Goal: Information Seeking & Learning: Learn about a topic

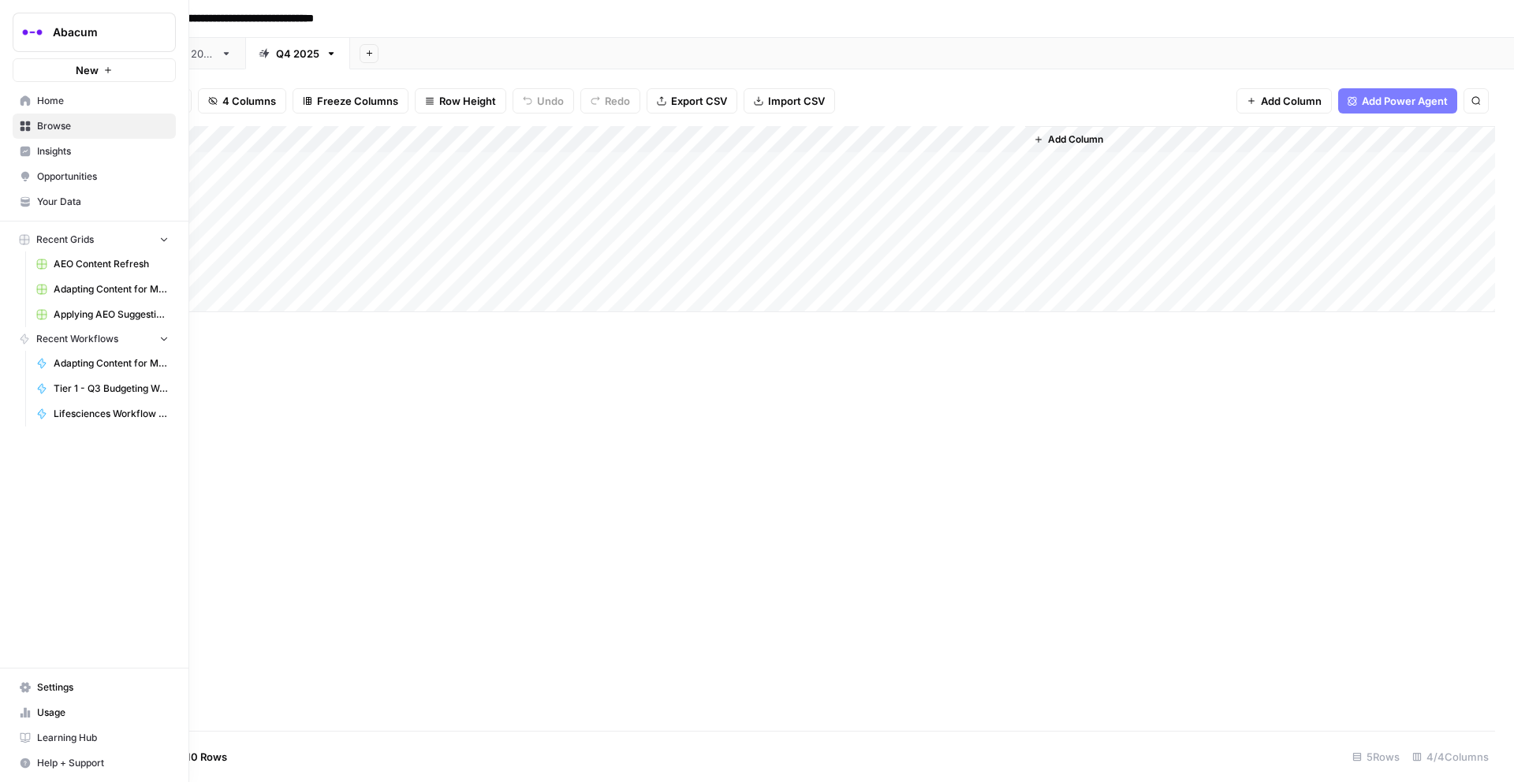
click at [50, 147] on span "Insights" at bounding box center [103, 151] width 132 height 14
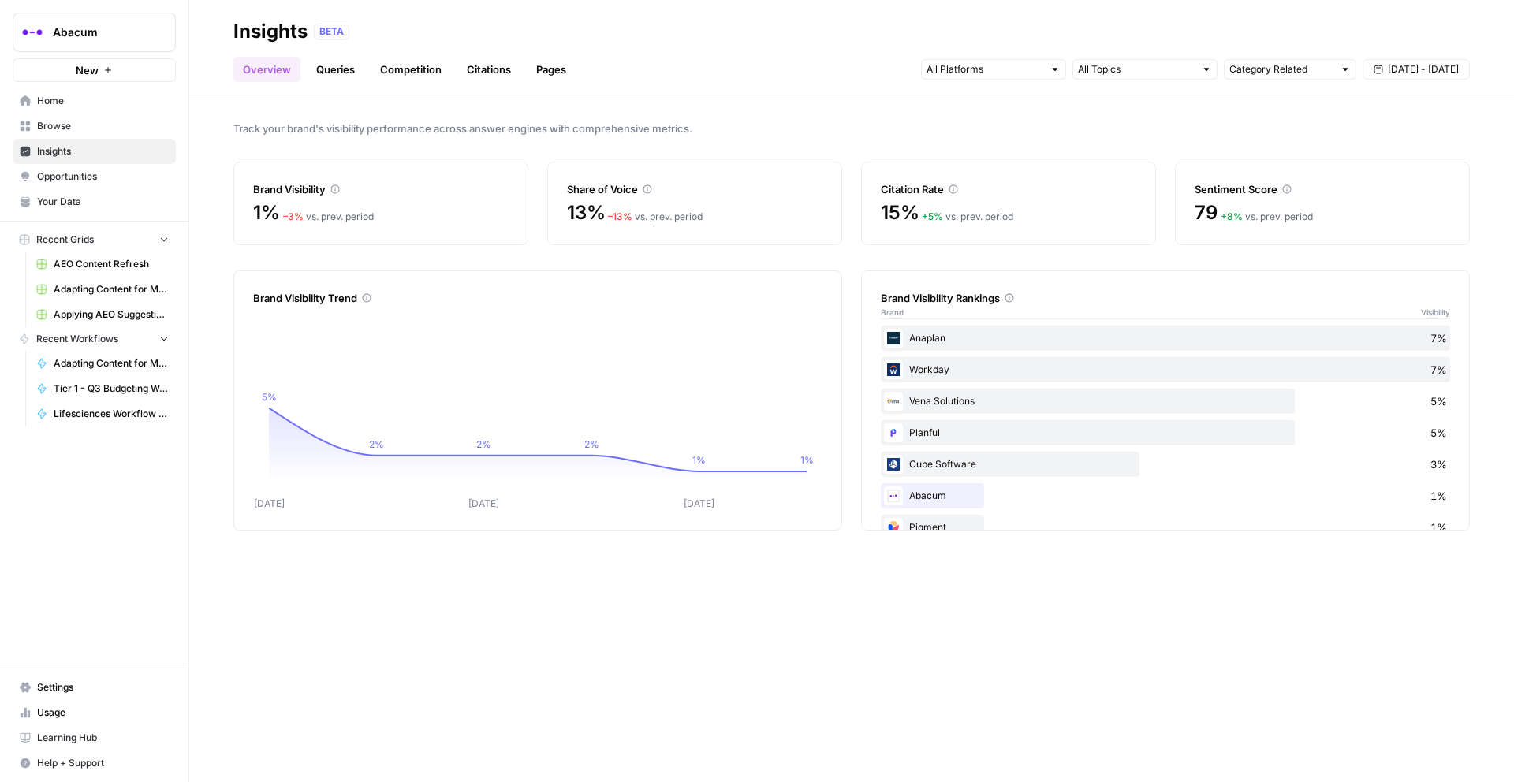
click at [1424, 67] on span "[DATE] - [DATE]" at bounding box center [1423, 69] width 71 height 14
click at [1325, 166] on div "1" at bounding box center [1323, 165] width 21 height 21
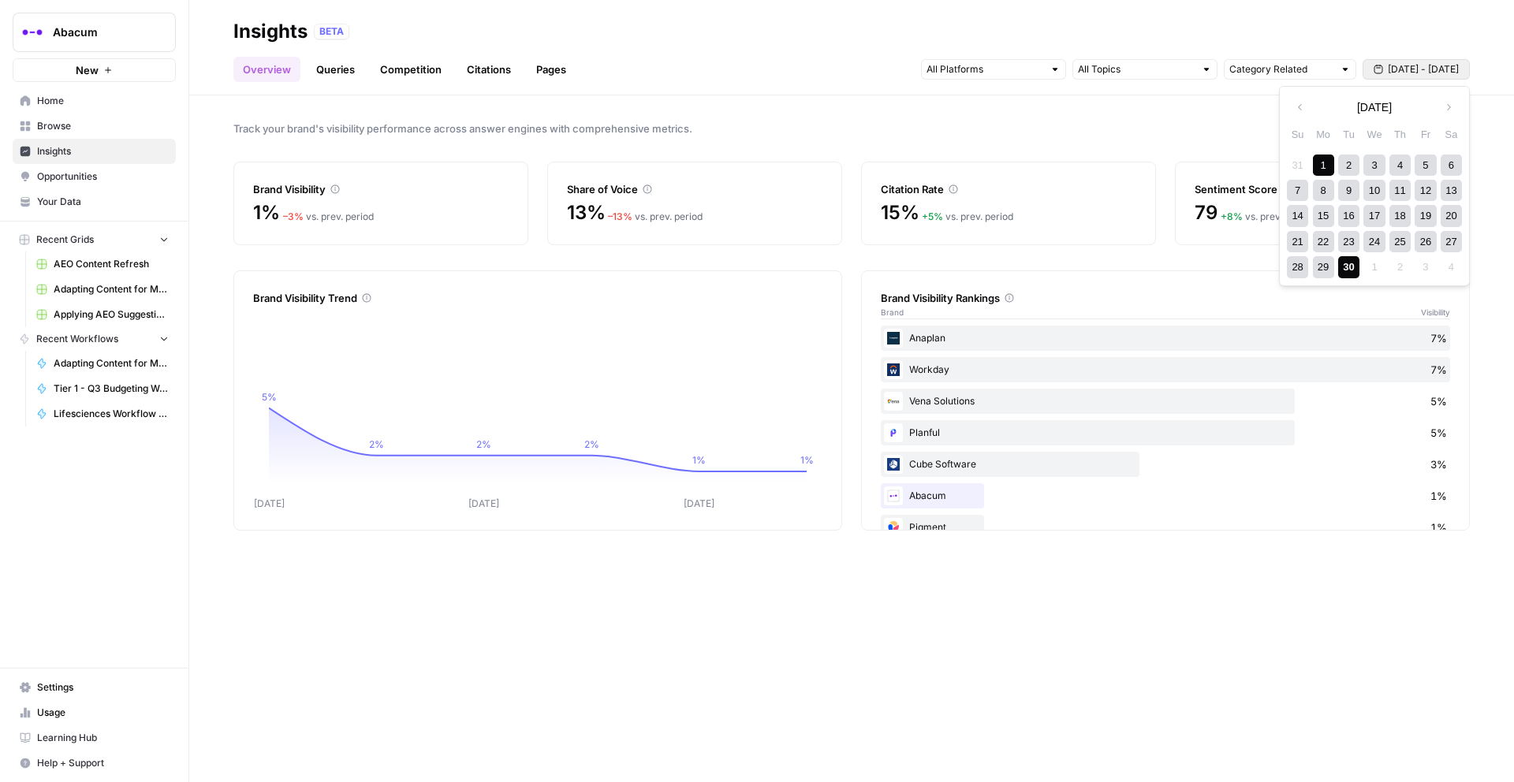
click at [1347, 274] on div "30" at bounding box center [1348, 266] width 21 height 21
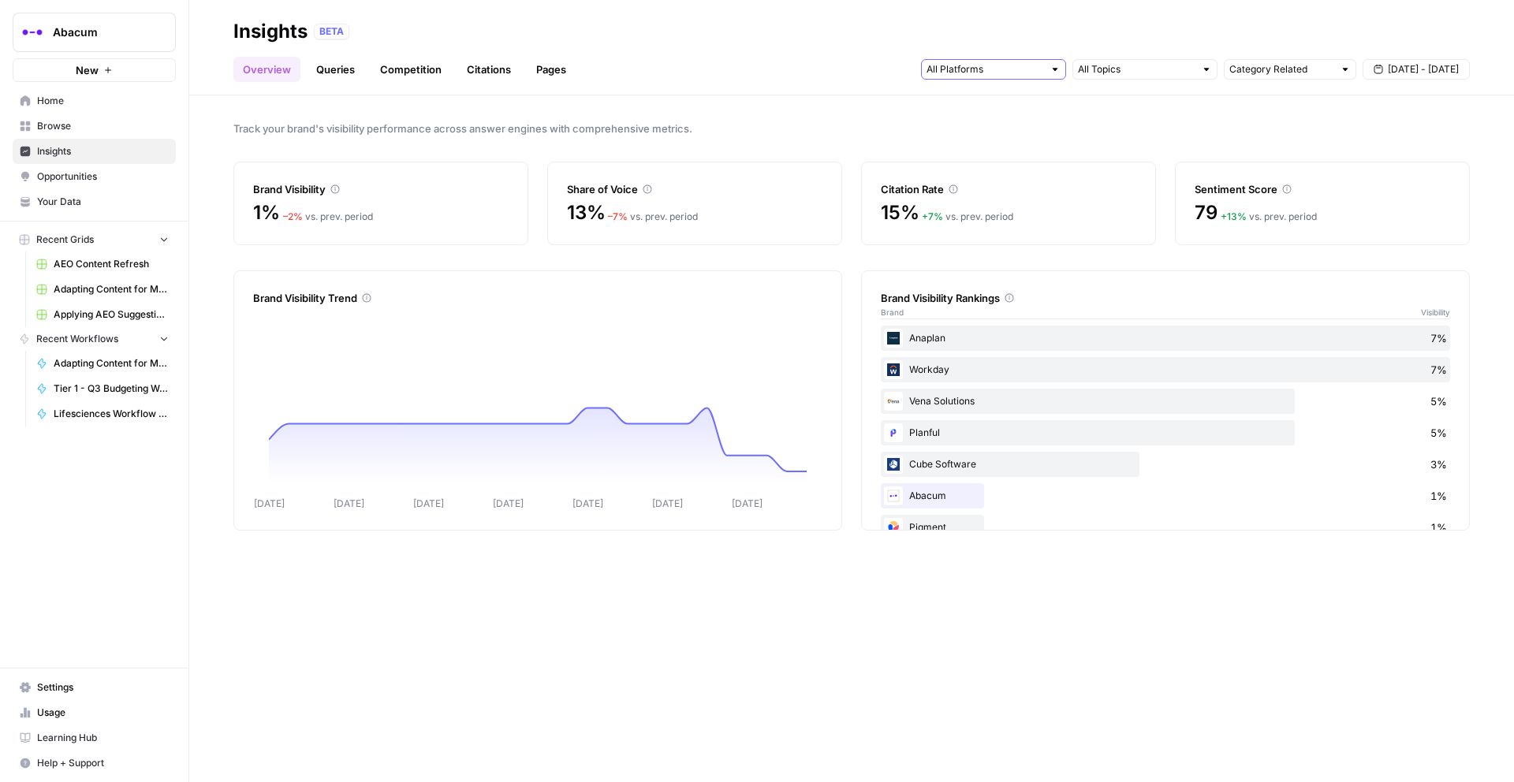
click at [1041, 72] on input "text" at bounding box center [985, 70] width 117 height 16
click at [992, 128] on span "ChatGPT" at bounding box center [992, 126] width 80 height 16
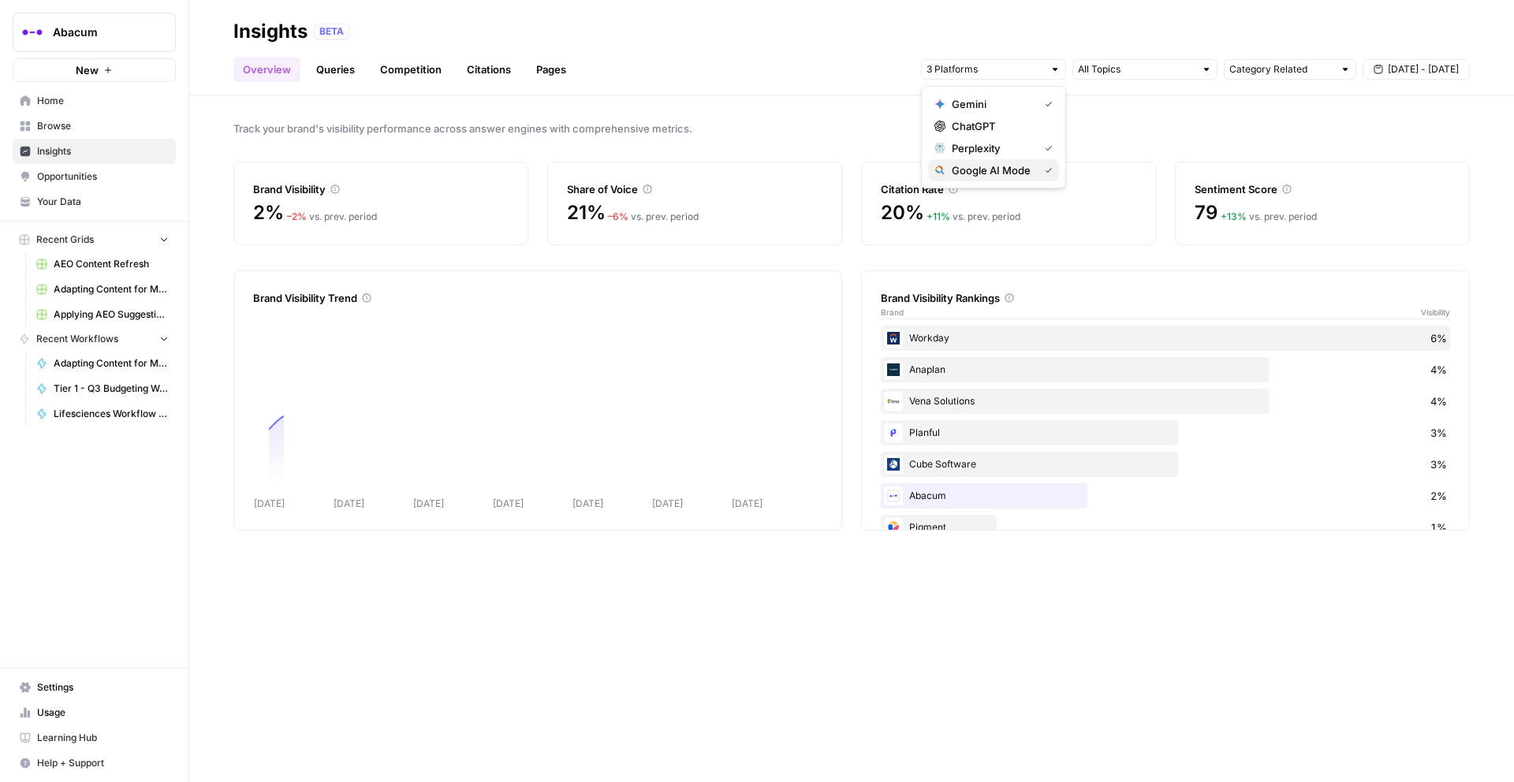
click at [991, 171] on span "Google AI Mode" at bounding box center [992, 170] width 80 height 16
click at [995, 109] on span "Gemini" at bounding box center [992, 104] width 80 height 16
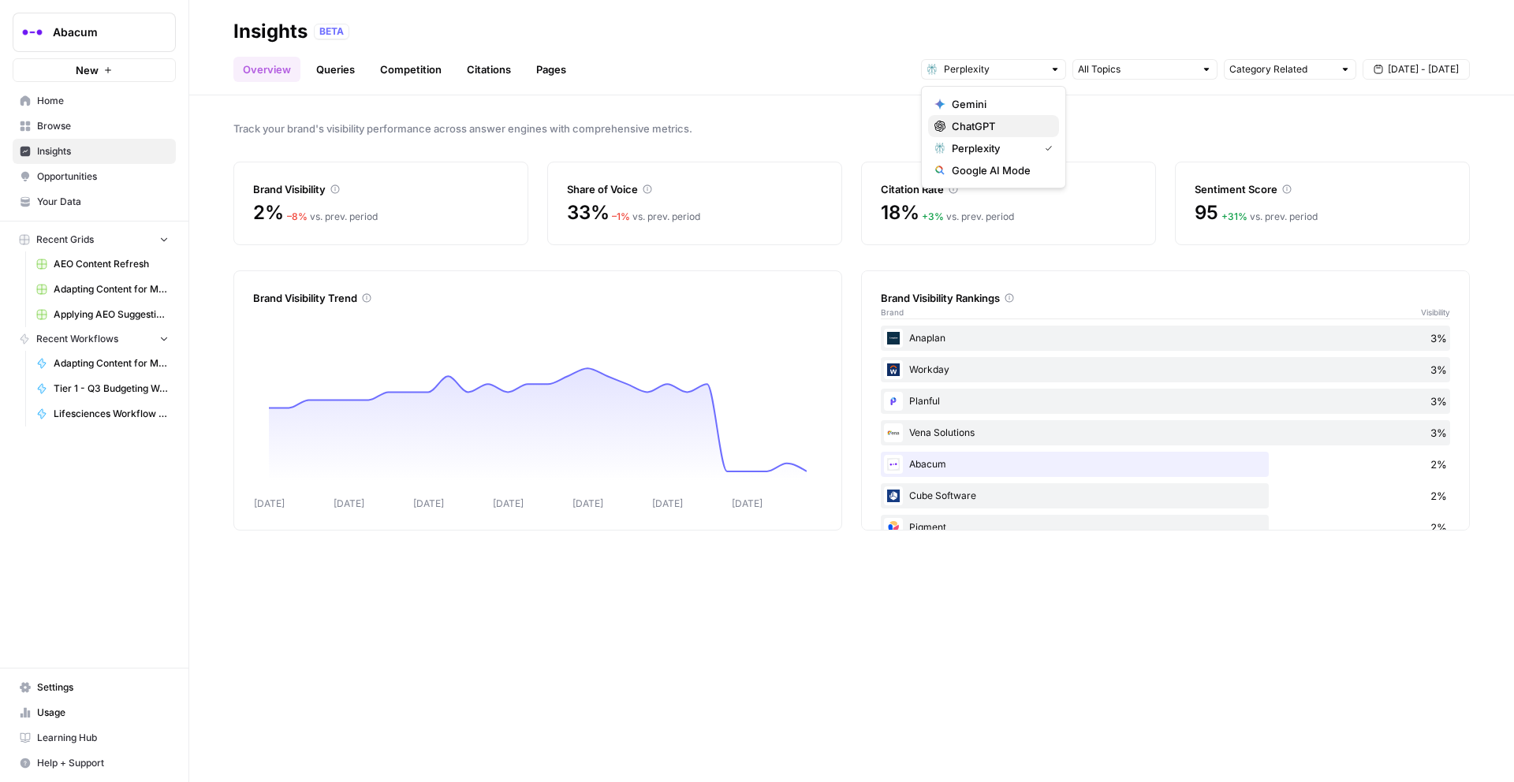
click at [993, 125] on span "ChatGPT" at bounding box center [999, 126] width 95 height 16
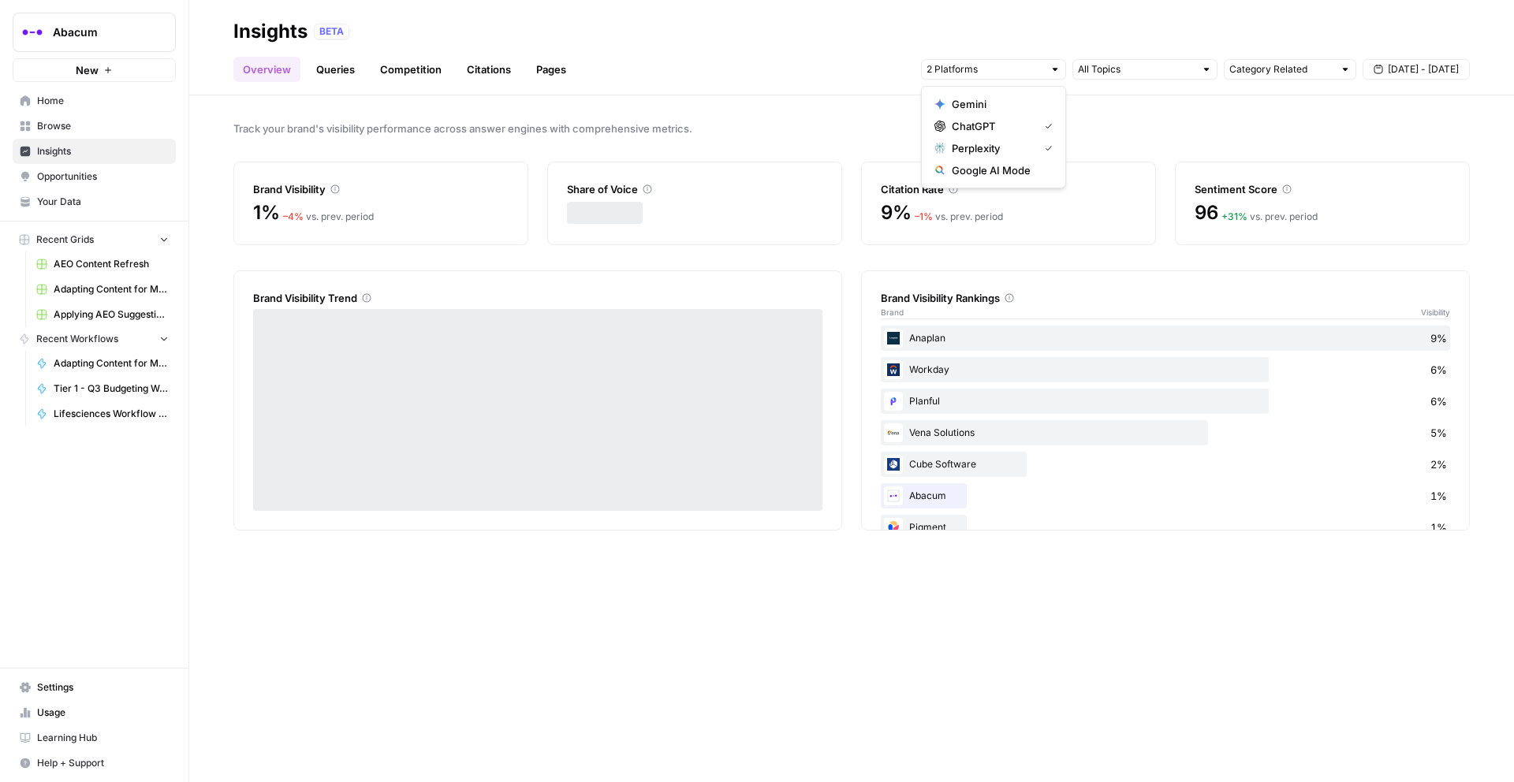
click at [995, 148] on span "Perplexity" at bounding box center [992, 148] width 80 height 16
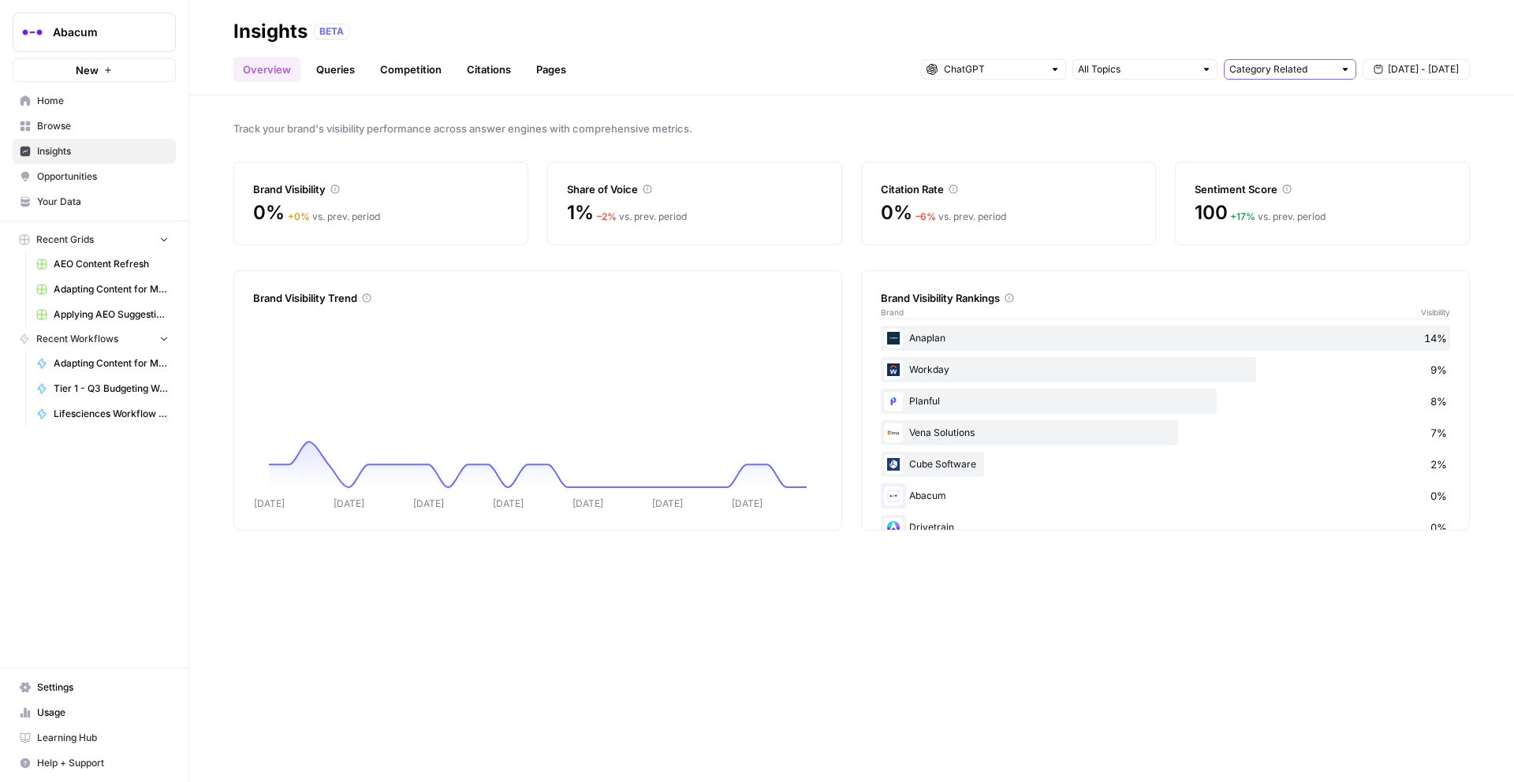
click at [1257, 68] on input "text" at bounding box center [1282, 70] width 104 height 16
click at [1256, 121] on span "Brand Related" at bounding box center [1287, 126] width 99 height 16
type input "Brand Related"
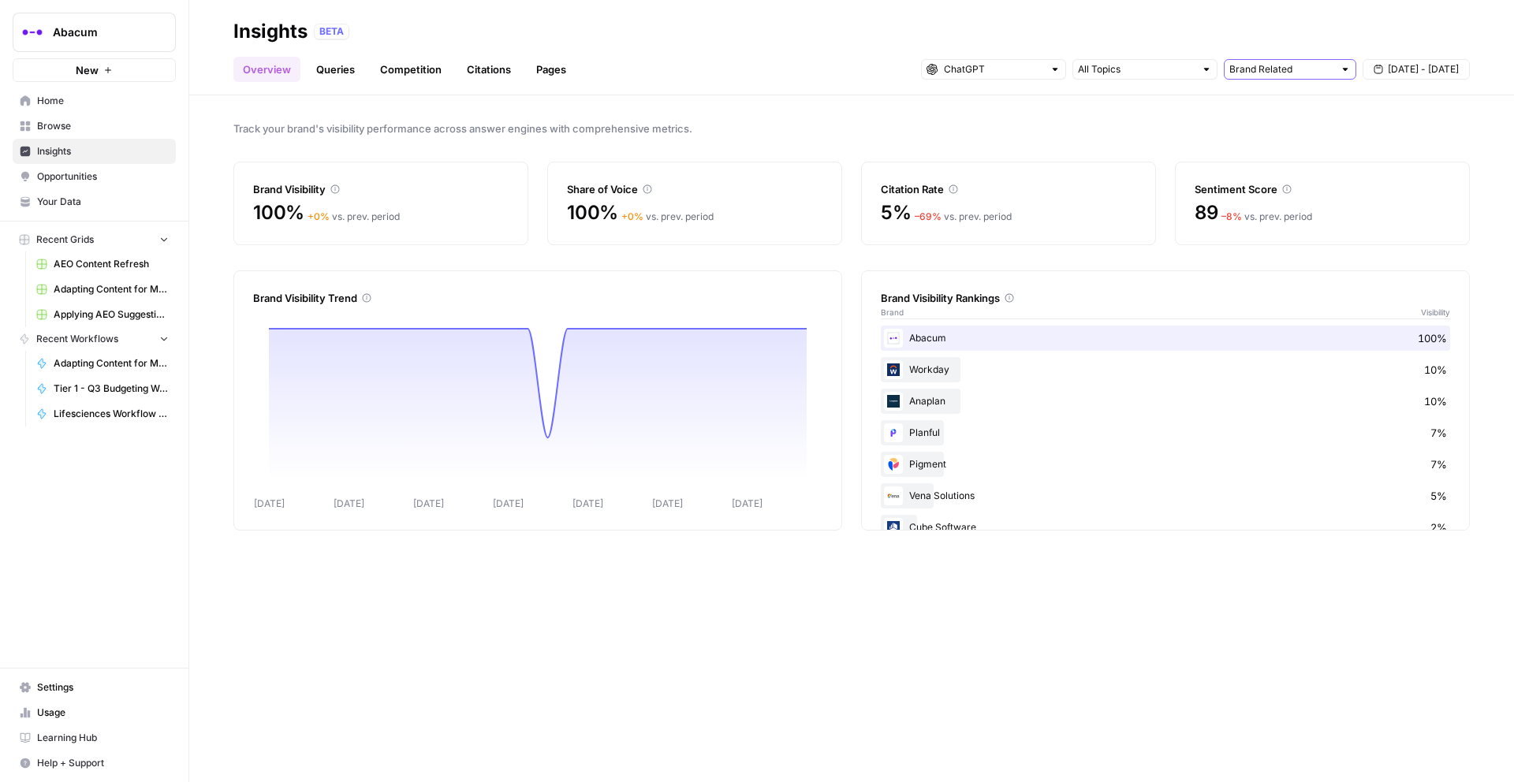
click at [1258, 74] on input "text" at bounding box center [1282, 70] width 104 height 16
click at [1261, 102] on span "All Queries" at bounding box center [1287, 104] width 99 height 16
type input "All Queries"
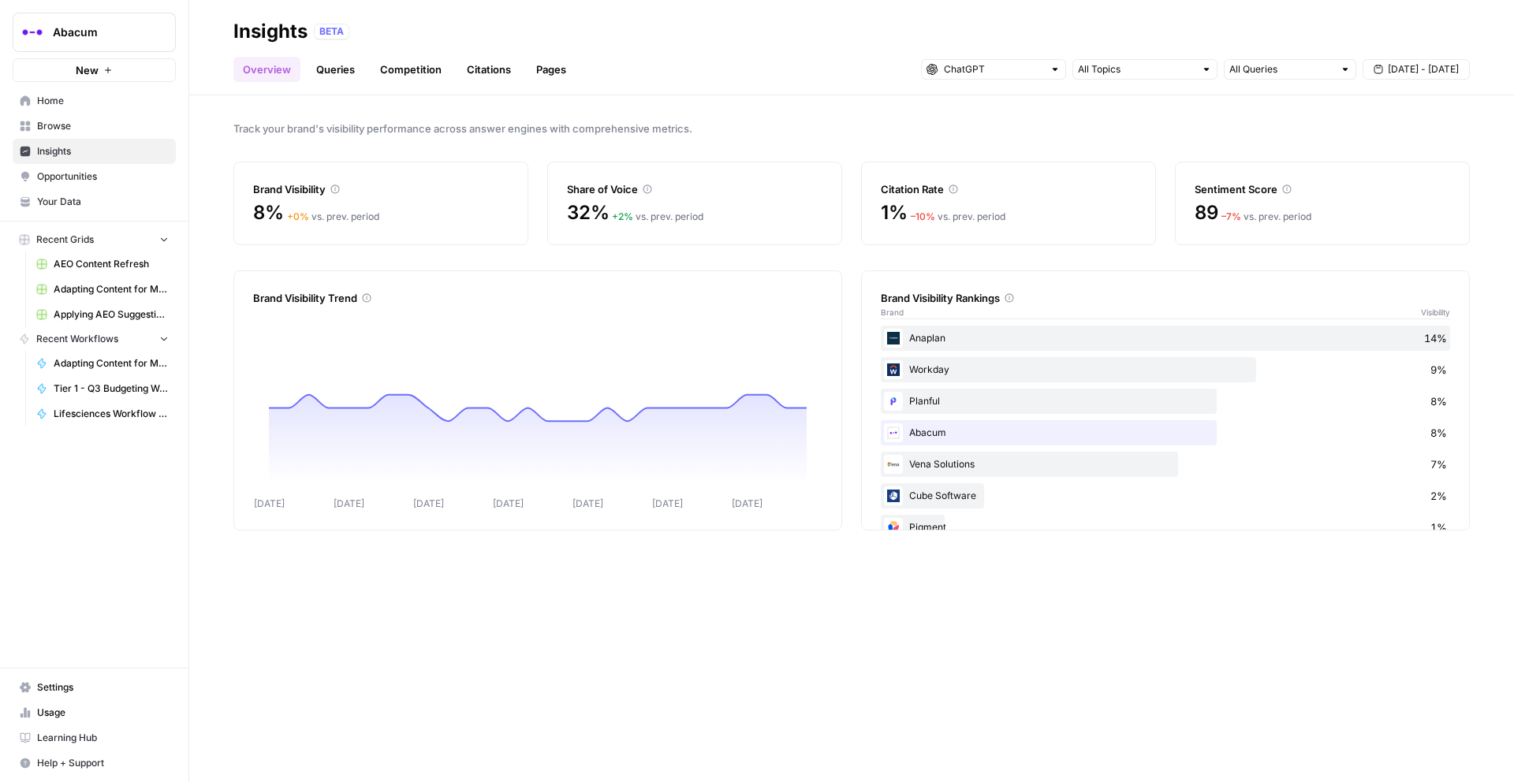
click at [1049, 76] on div at bounding box center [993, 69] width 145 height 21
click at [1282, 72] on input "text" at bounding box center [1282, 70] width 104 height 16
type input "All Queries"
click at [1039, 69] on input "text" at bounding box center [993, 70] width 99 height 16
click at [1017, 113] on button "Gemini" at bounding box center [993, 104] width 131 height 22
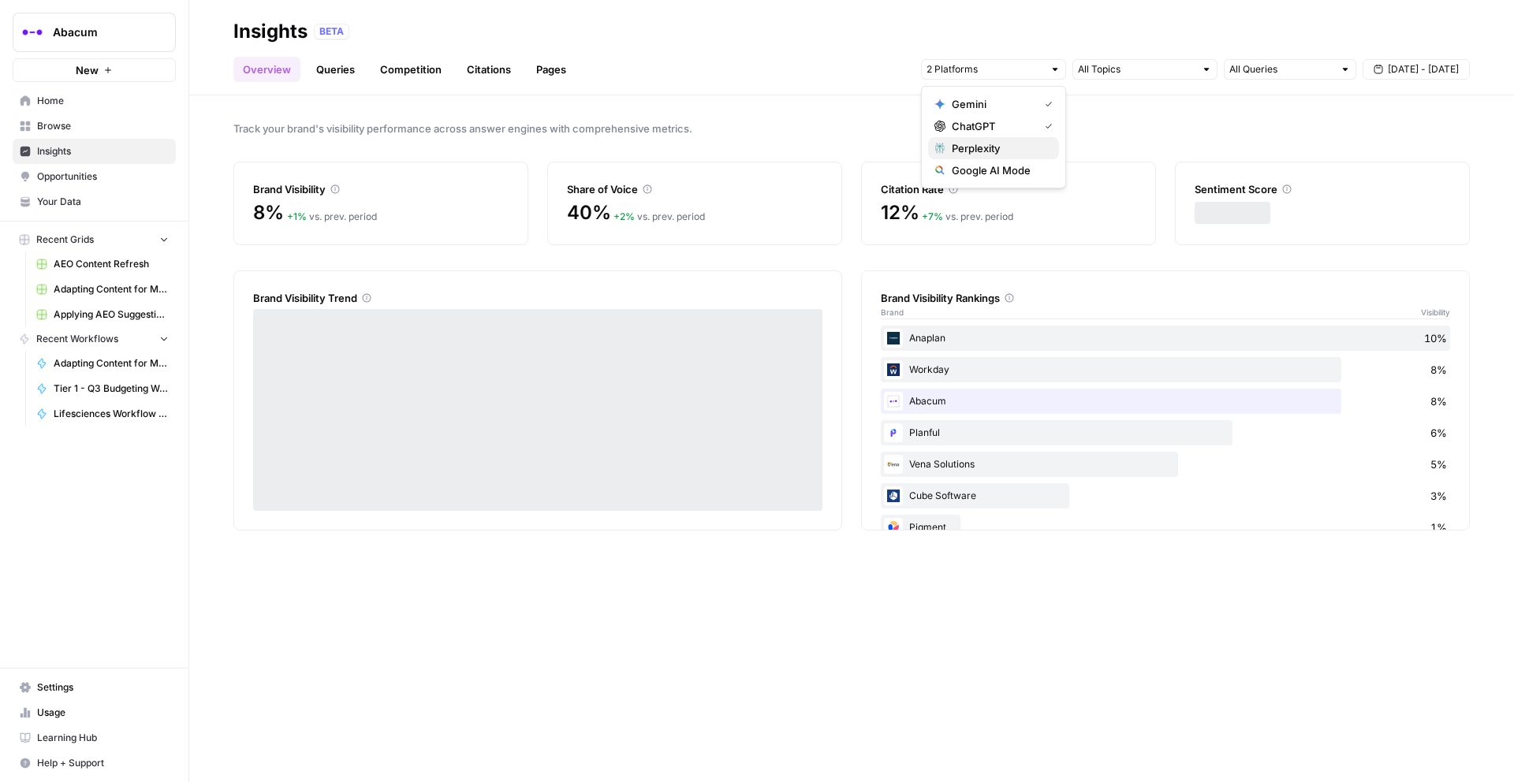
click at [1027, 150] on span "Perplexity" at bounding box center [999, 148] width 95 height 16
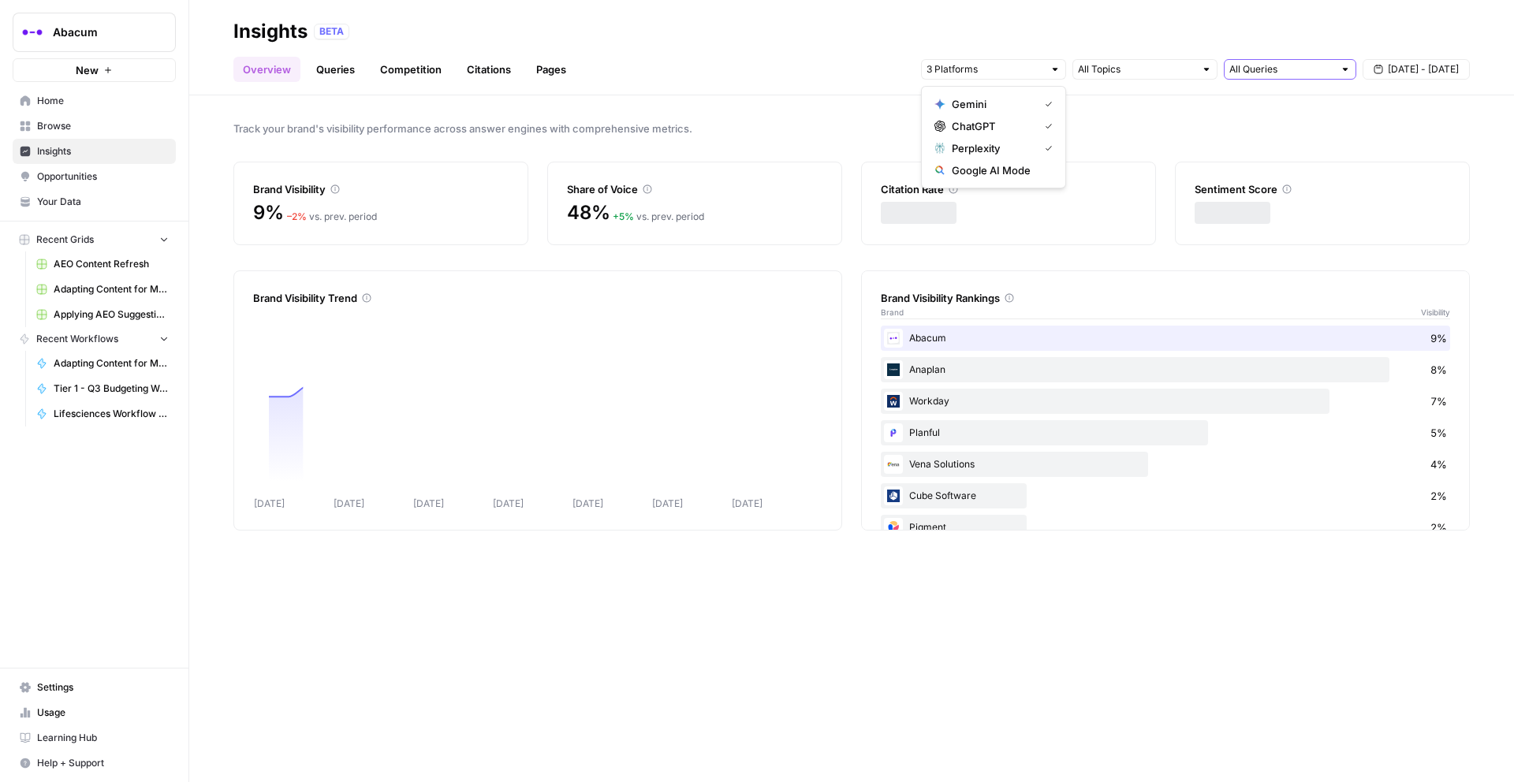
click at [1254, 62] on input "text" at bounding box center [1282, 70] width 104 height 16
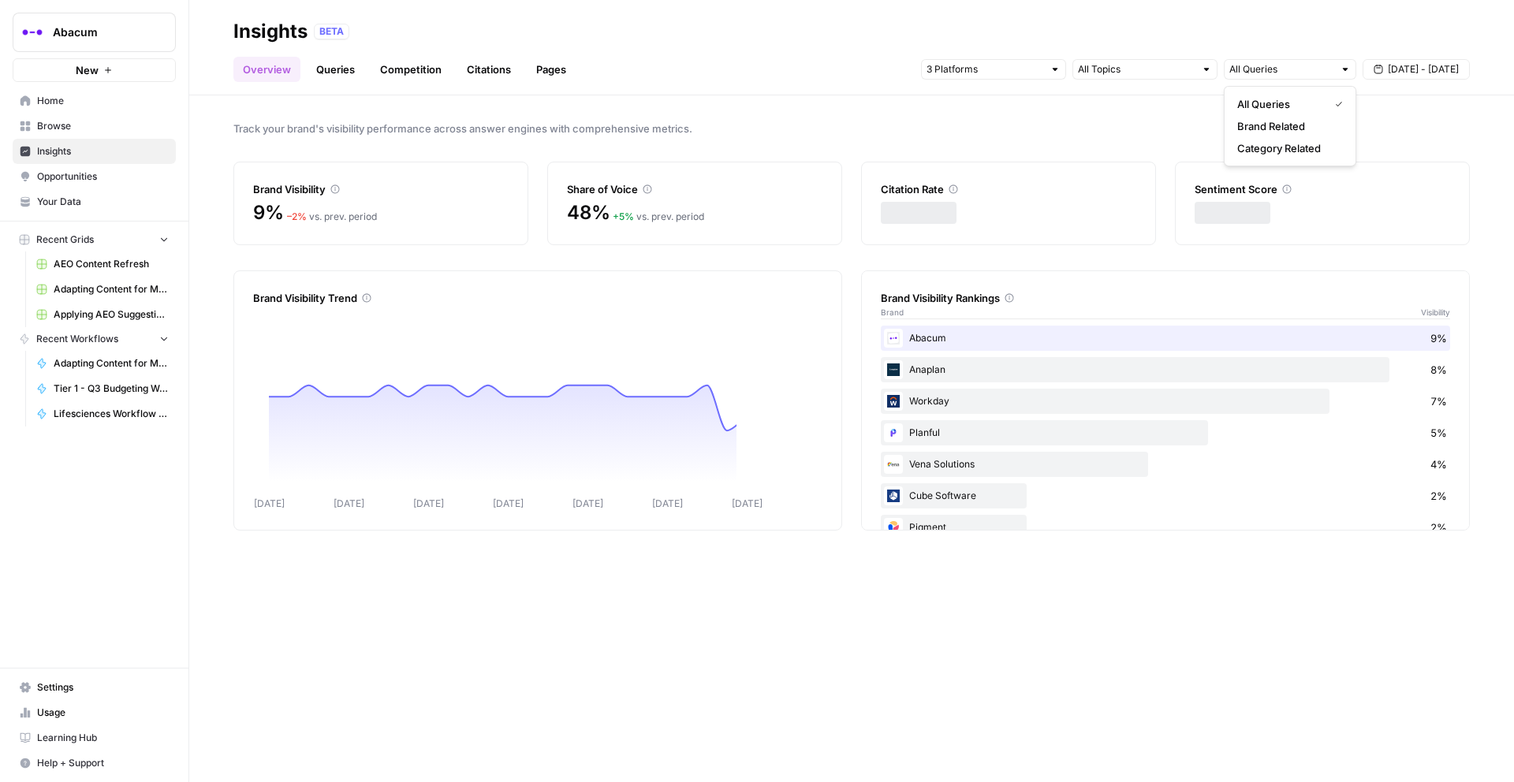
type input "All Queries"
click at [1059, 135] on span "Track your brand's visibility performance across answer engines with comprehens…" at bounding box center [851, 129] width 1237 height 16
click at [1050, 78] on div at bounding box center [993, 69] width 145 height 21
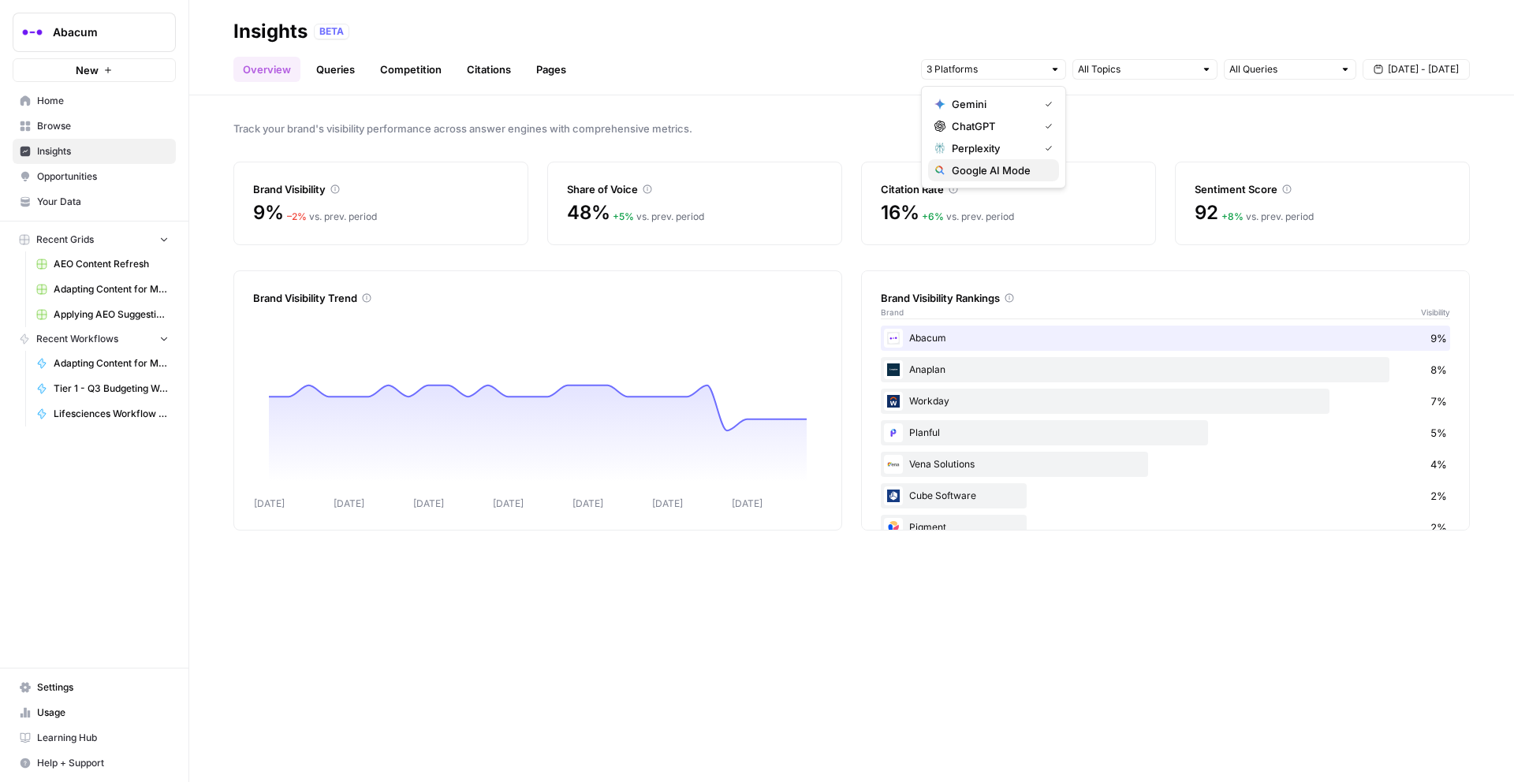
click at [1029, 178] on button "Google AI Mode" at bounding box center [993, 170] width 131 height 22
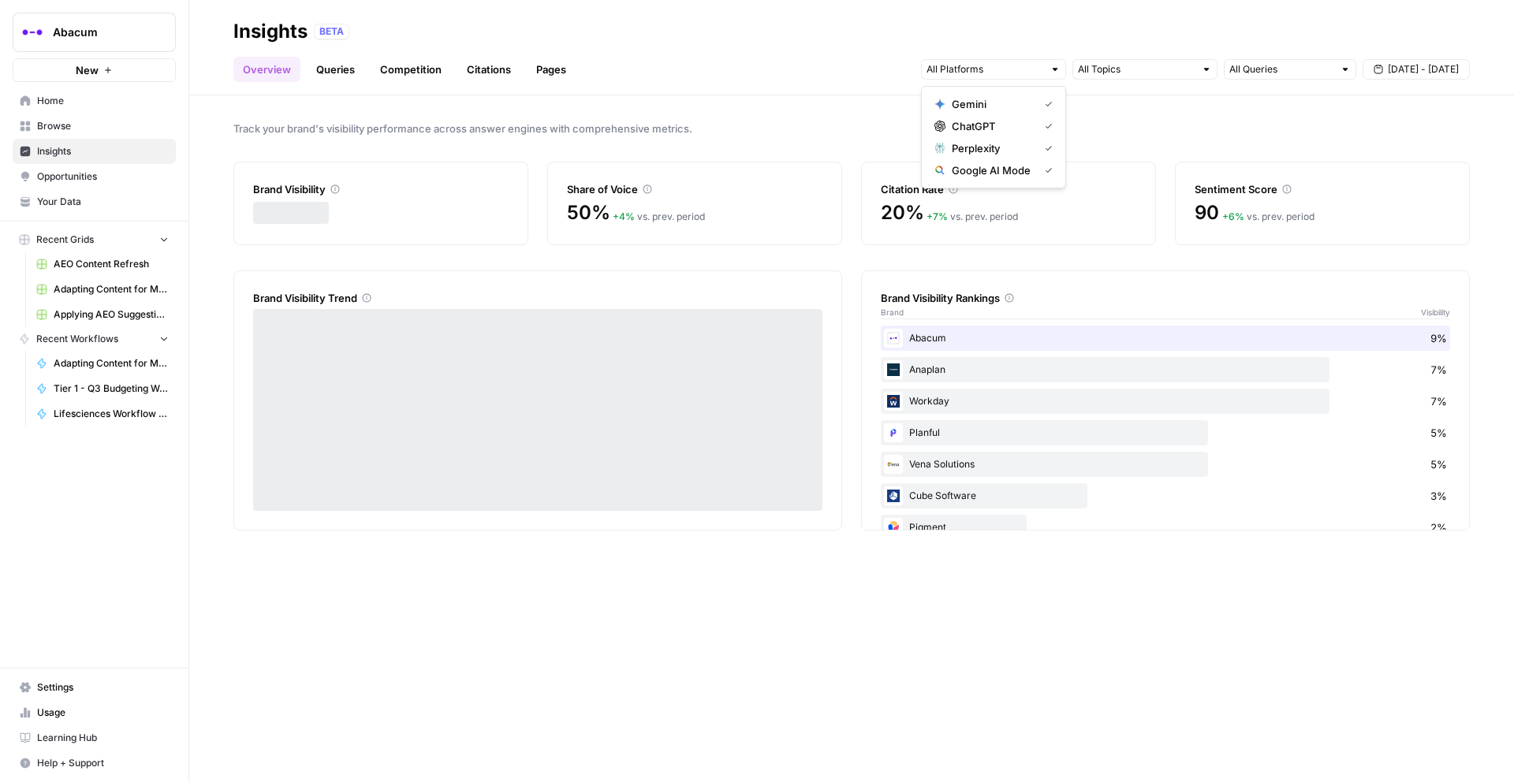
click at [1147, 121] on span "Track your brand's visibility performance across answer engines with comprehens…" at bounding box center [851, 129] width 1237 height 16
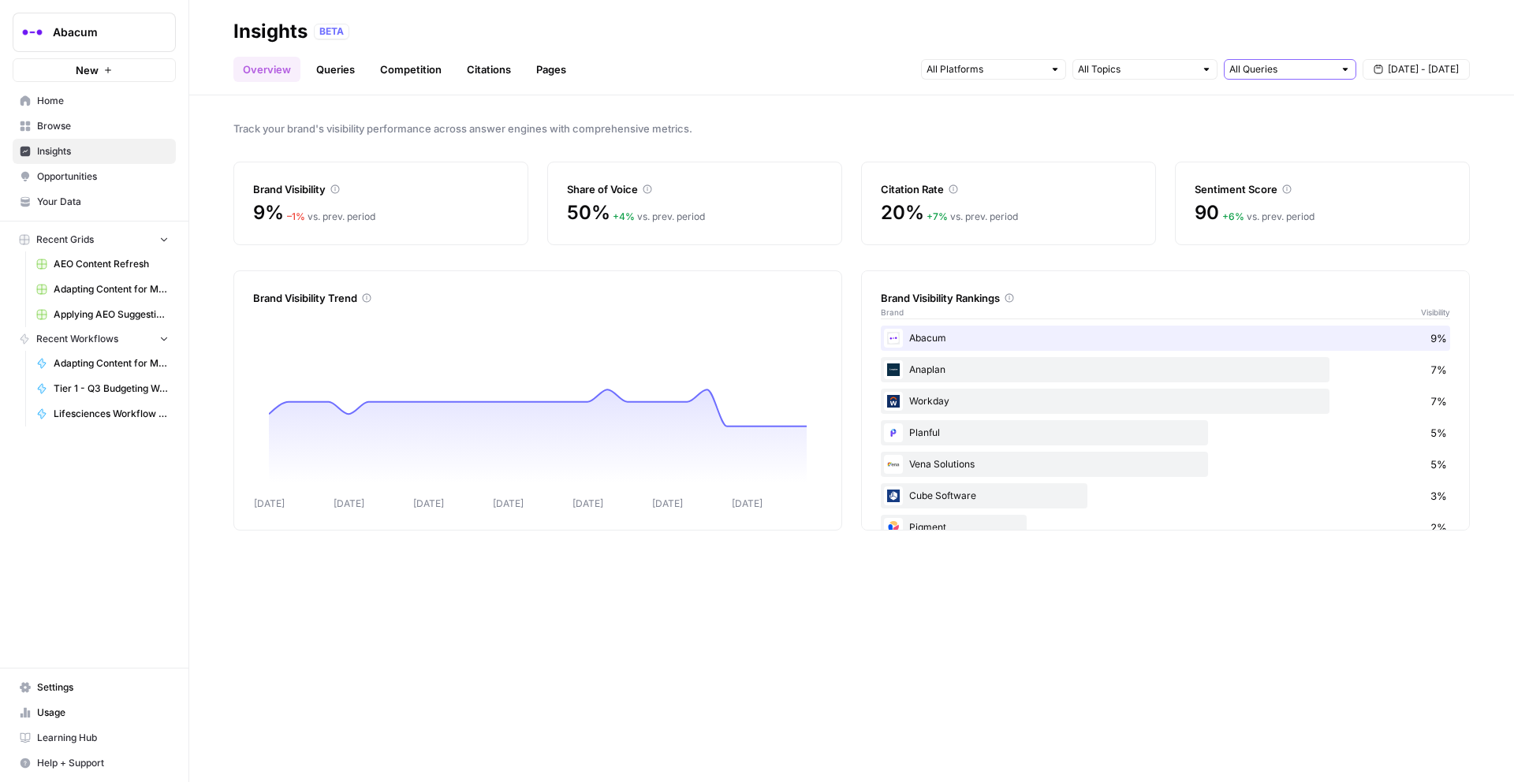
click at [1263, 69] on input "text" at bounding box center [1282, 70] width 104 height 16
click at [1265, 147] on span "Category Related" at bounding box center [1287, 148] width 99 height 16
type input "Category Related"
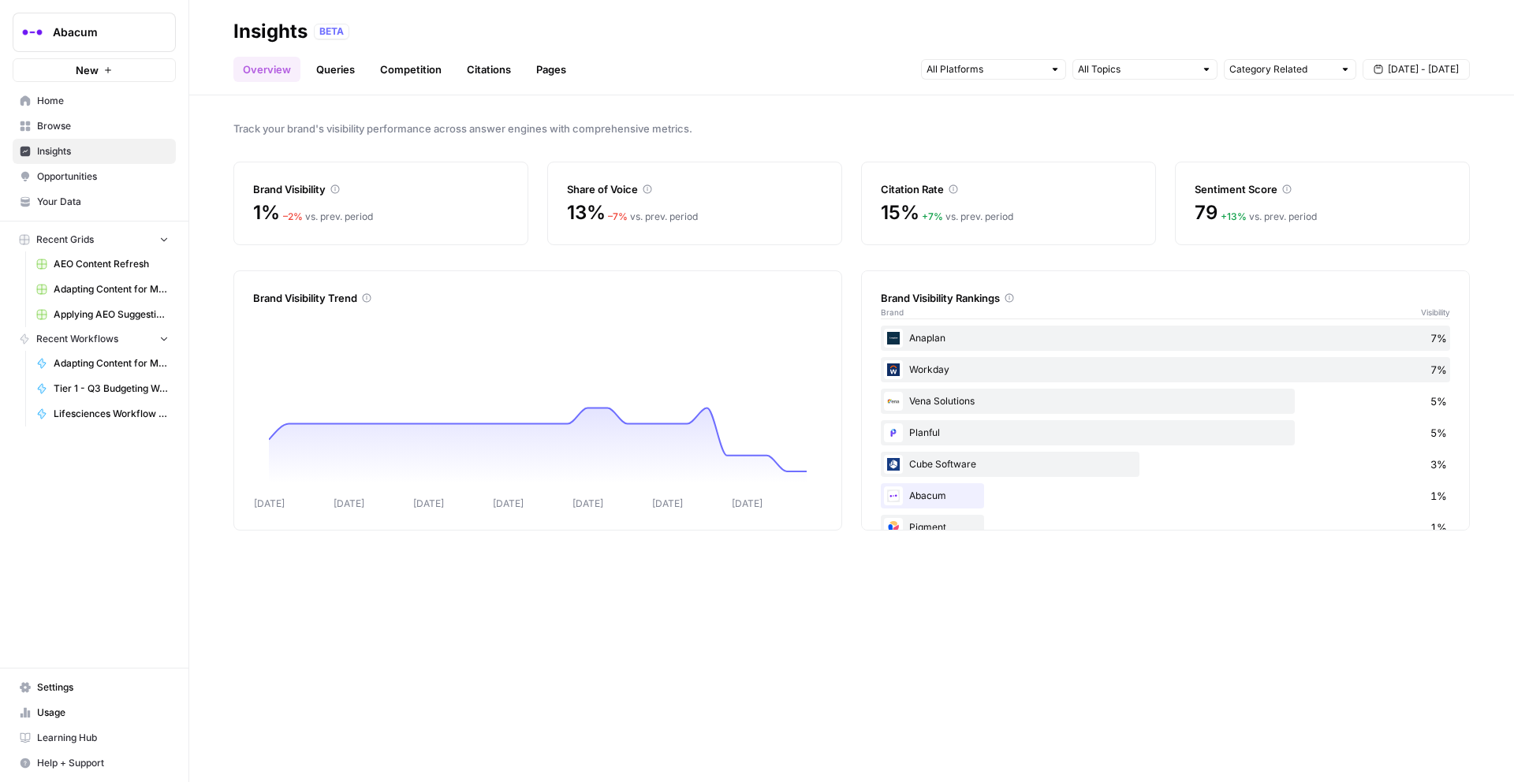
click at [859, 93] on header "Insights BETA Overview Queries Competition Citations Pages Category Related [DA…" at bounding box center [851, 47] width 1325 height 95
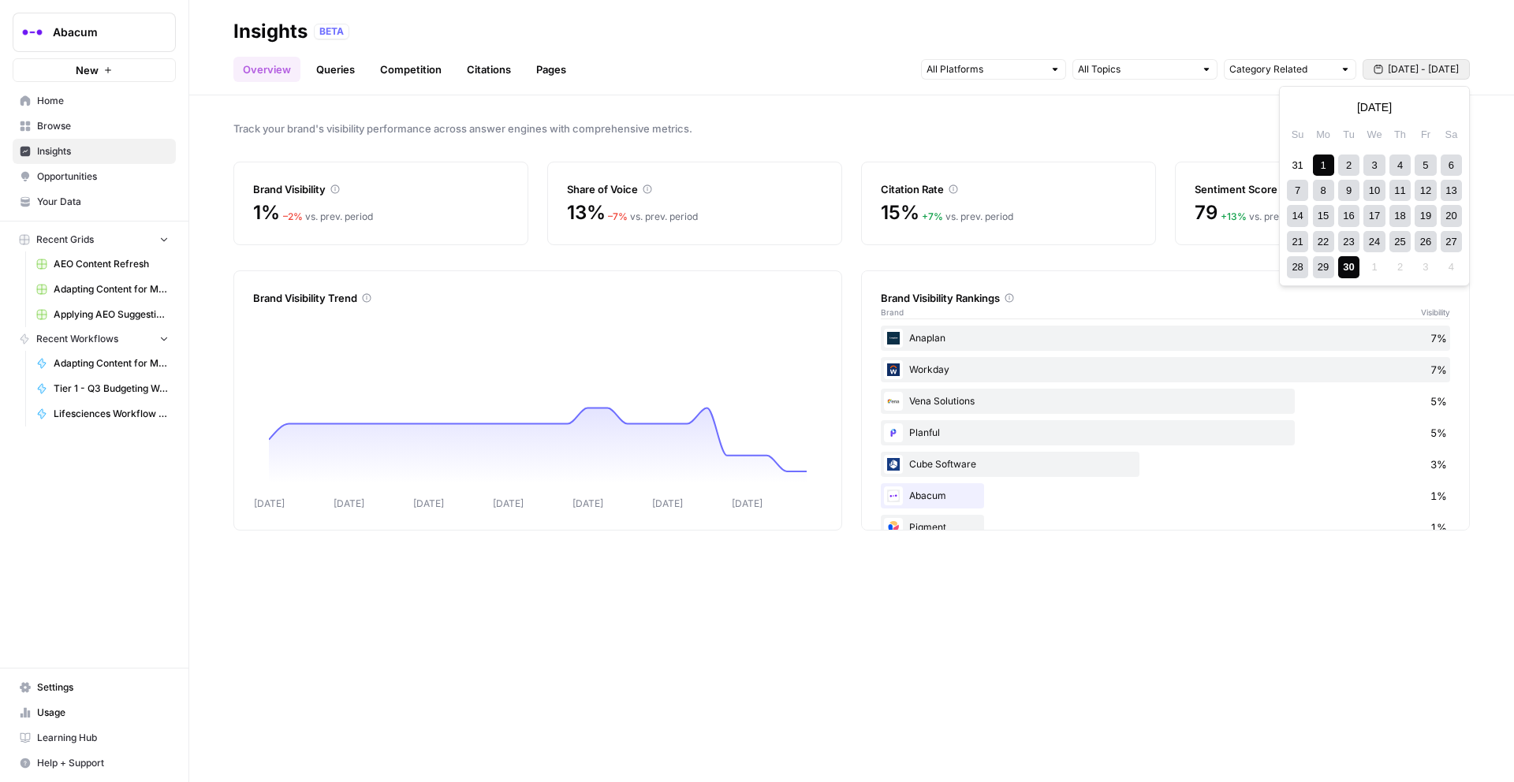
click at [1414, 70] on span "[DATE] - [DATE]" at bounding box center [1423, 69] width 71 height 14
click at [1352, 267] on div "30" at bounding box center [1348, 266] width 21 height 21
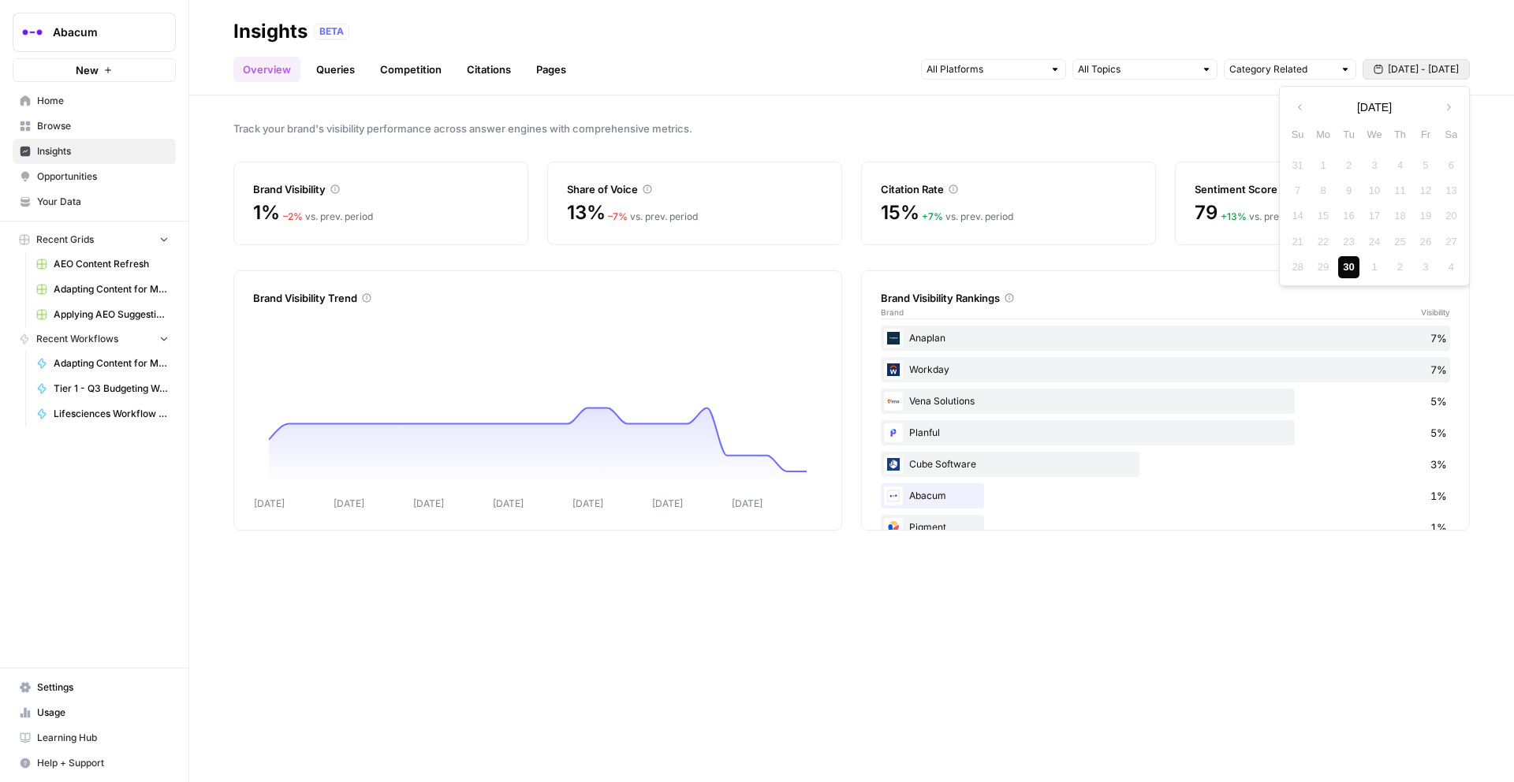
click at [1231, 131] on span "Track your brand's visibility performance across answer engines with comprehens…" at bounding box center [851, 129] width 1237 height 16
click at [1447, 72] on span "[DATE] - [DATE]" at bounding box center [1423, 69] width 71 height 14
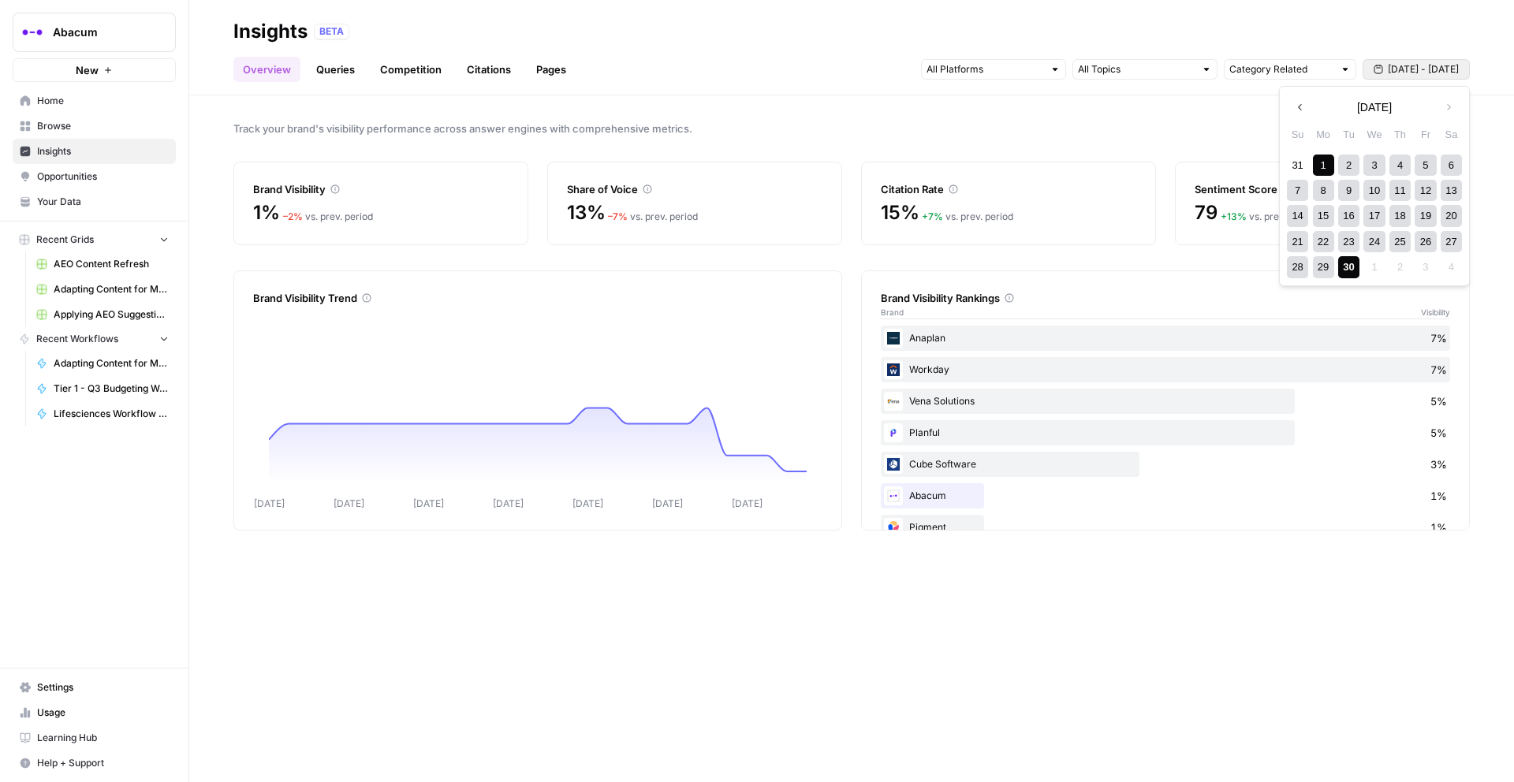
click at [1351, 274] on div "30" at bounding box center [1348, 266] width 21 height 21
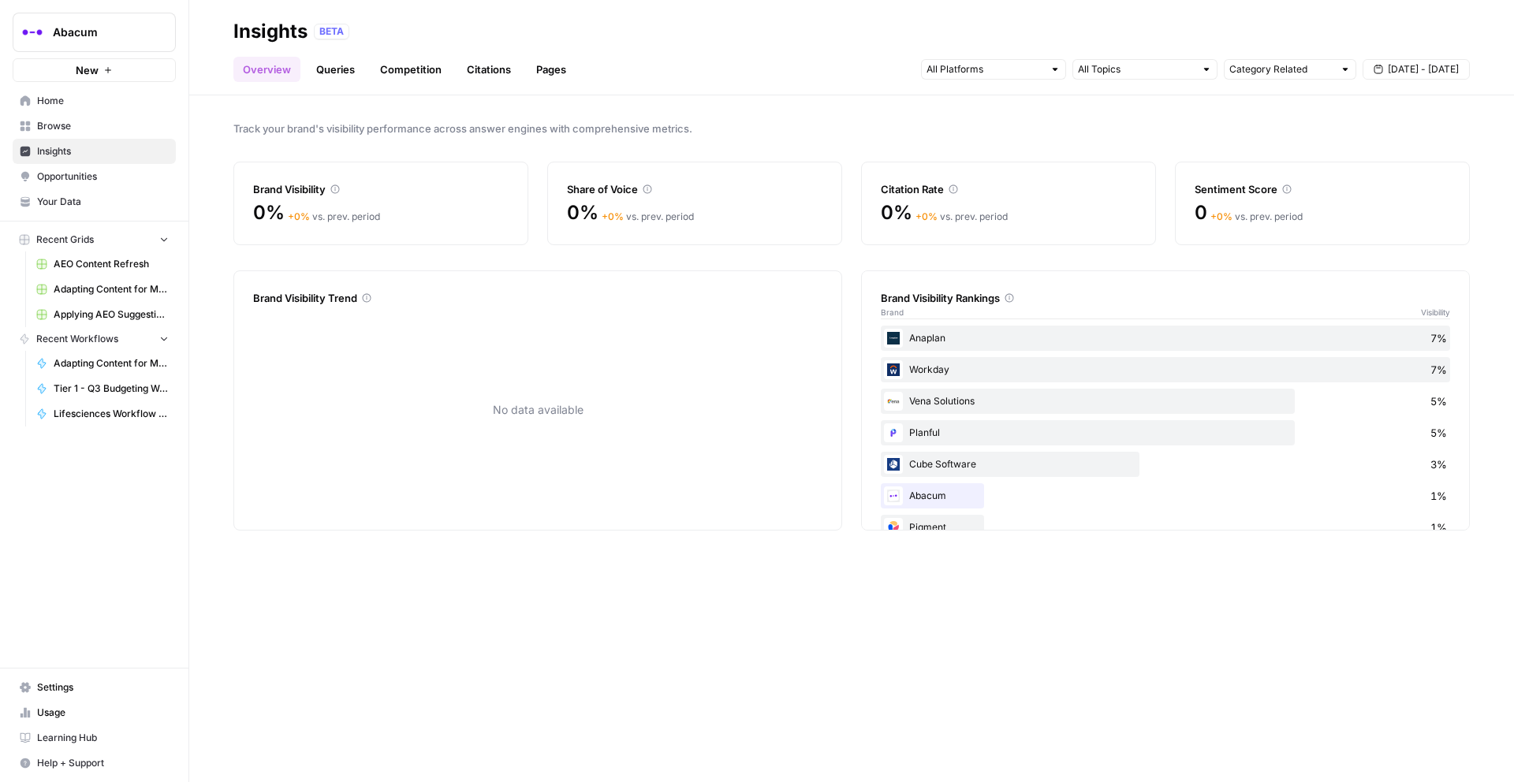
click at [1409, 68] on span "[DATE] - [DATE]" at bounding box center [1423, 69] width 71 height 14
click at [1322, 272] on div "29" at bounding box center [1323, 266] width 21 height 21
click at [1030, 67] on input "text" at bounding box center [985, 70] width 117 height 16
click at [969, 113] on button "Gemini" at bounding box center [993, 104] width 131 height 22
click at [966, 144] on span "Perplexity" at bounding box center [992, 148] width 80 height 16
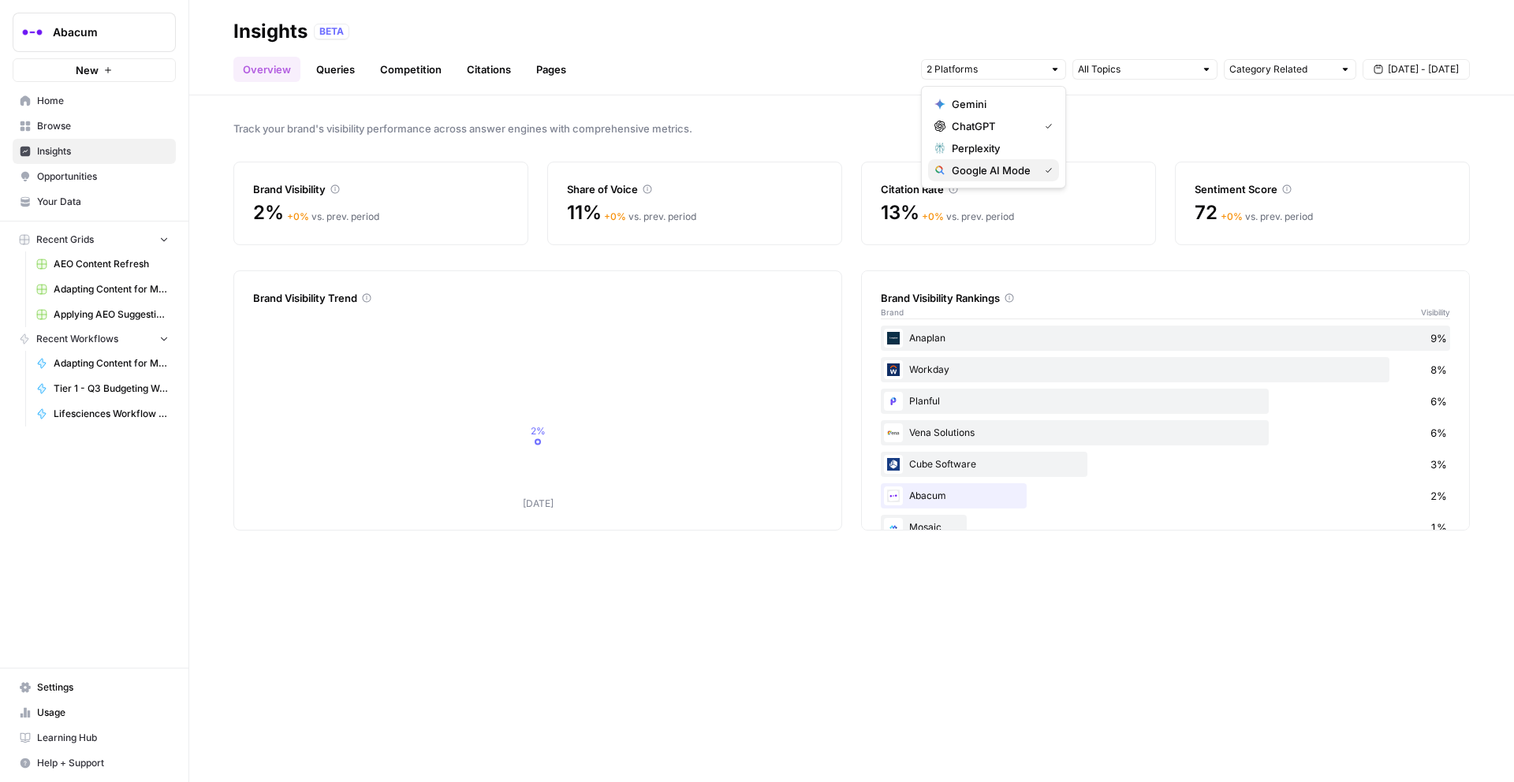
click at [962, 167] on span "Google AI Mode" at bounding box center [992, 170] width 80 height 16
click at [1141, 116] on div "Track your brand's visibility performance across answer engines with comprehens…" at bounding box center [851, 438] width 1325 height 687
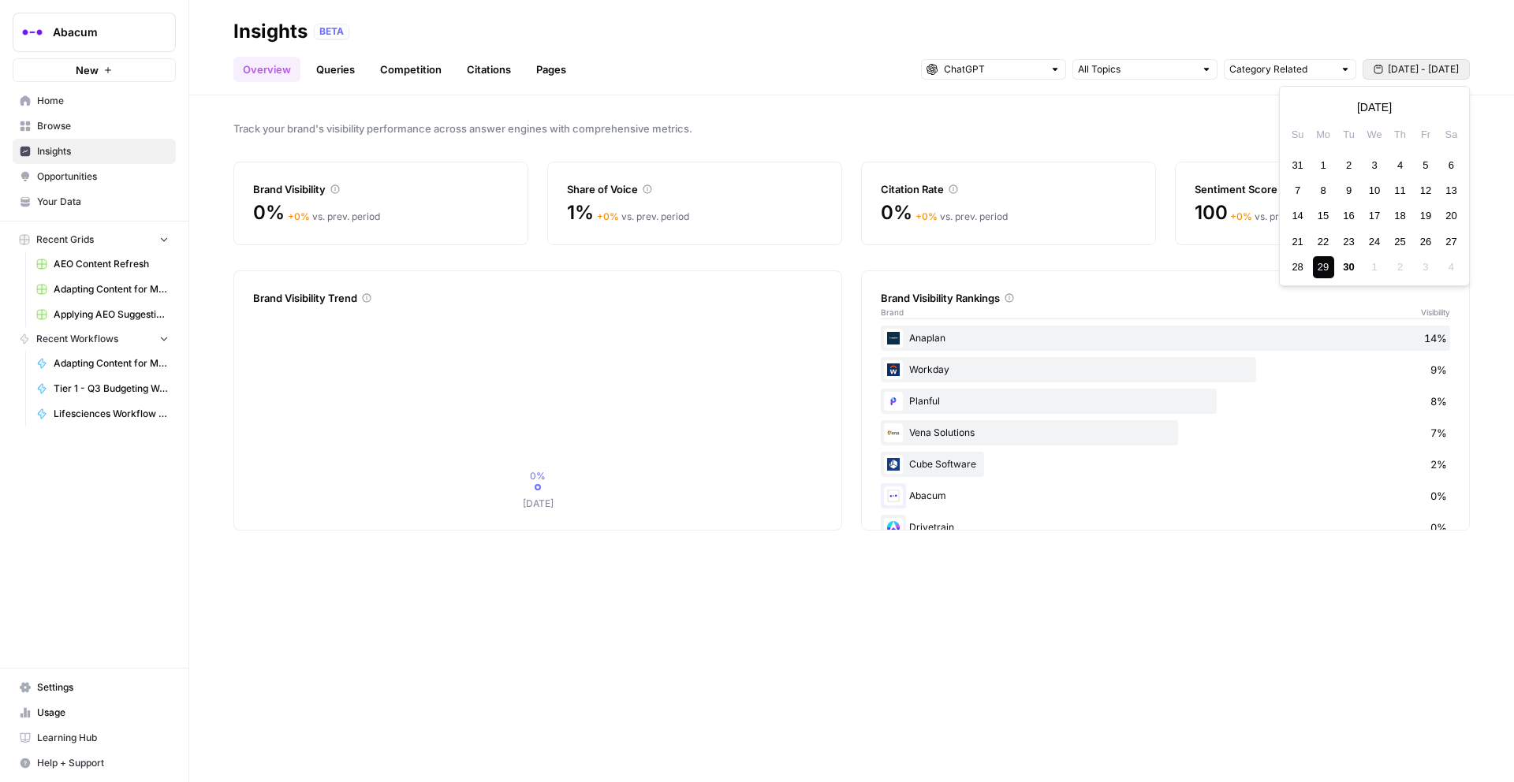
click at [1424, 69] on span "[DATE] - [DATE]" at bounding box center [1423, 69] width 71 height 14
click at [1319, 160] on div "1" at bounding box center [1323, 165] width 21 height 21
click at [1326, 160] on div "1" at bounding box center [1323, 165] width 21 height 21
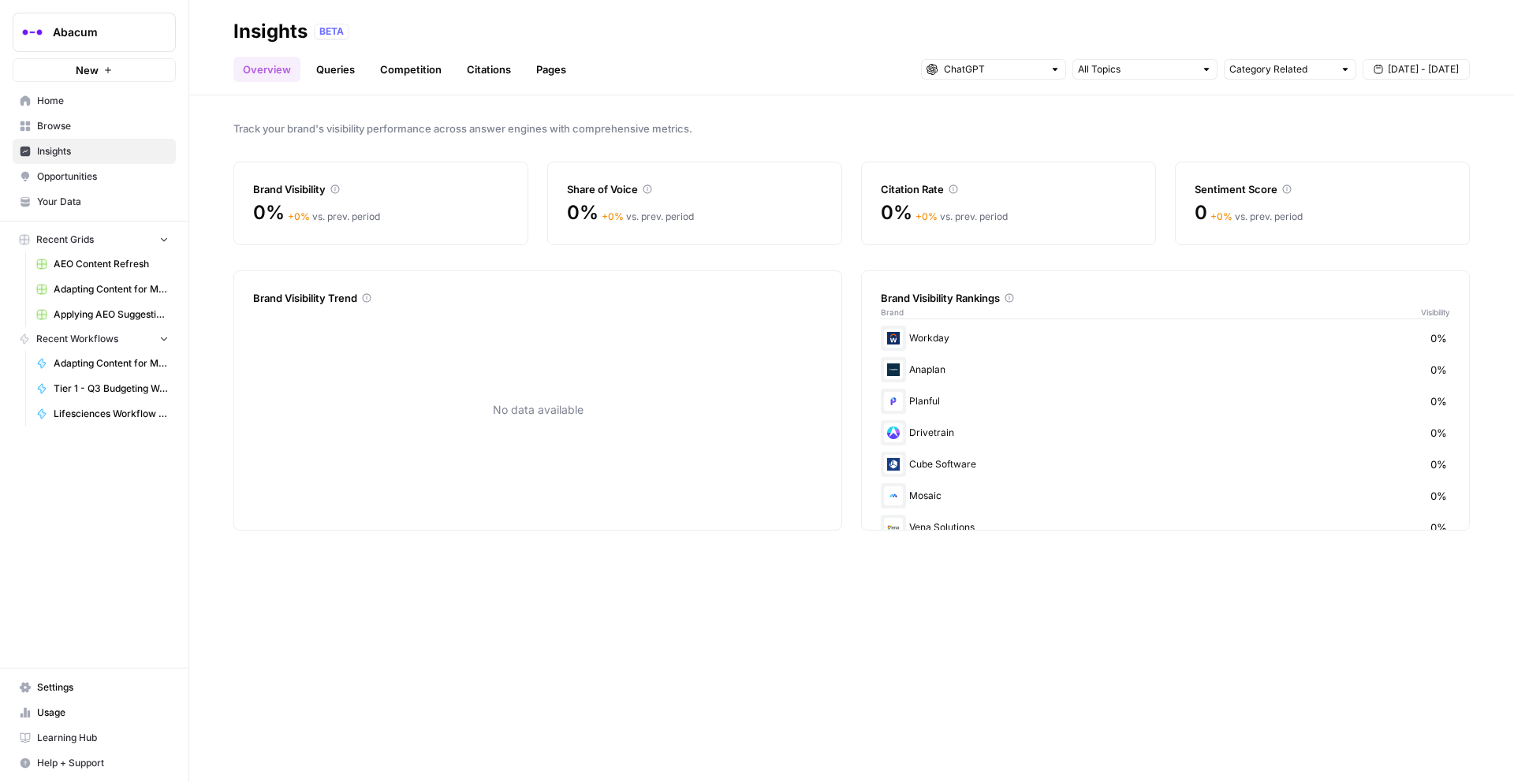
click at [1419, 71] on span "[DATE] - [DATE]" at bounding box center [1423, 69] width 71 height 14
click at [1346, 170] on div "2" at bounding box center [1348, 165] width 21 height 21
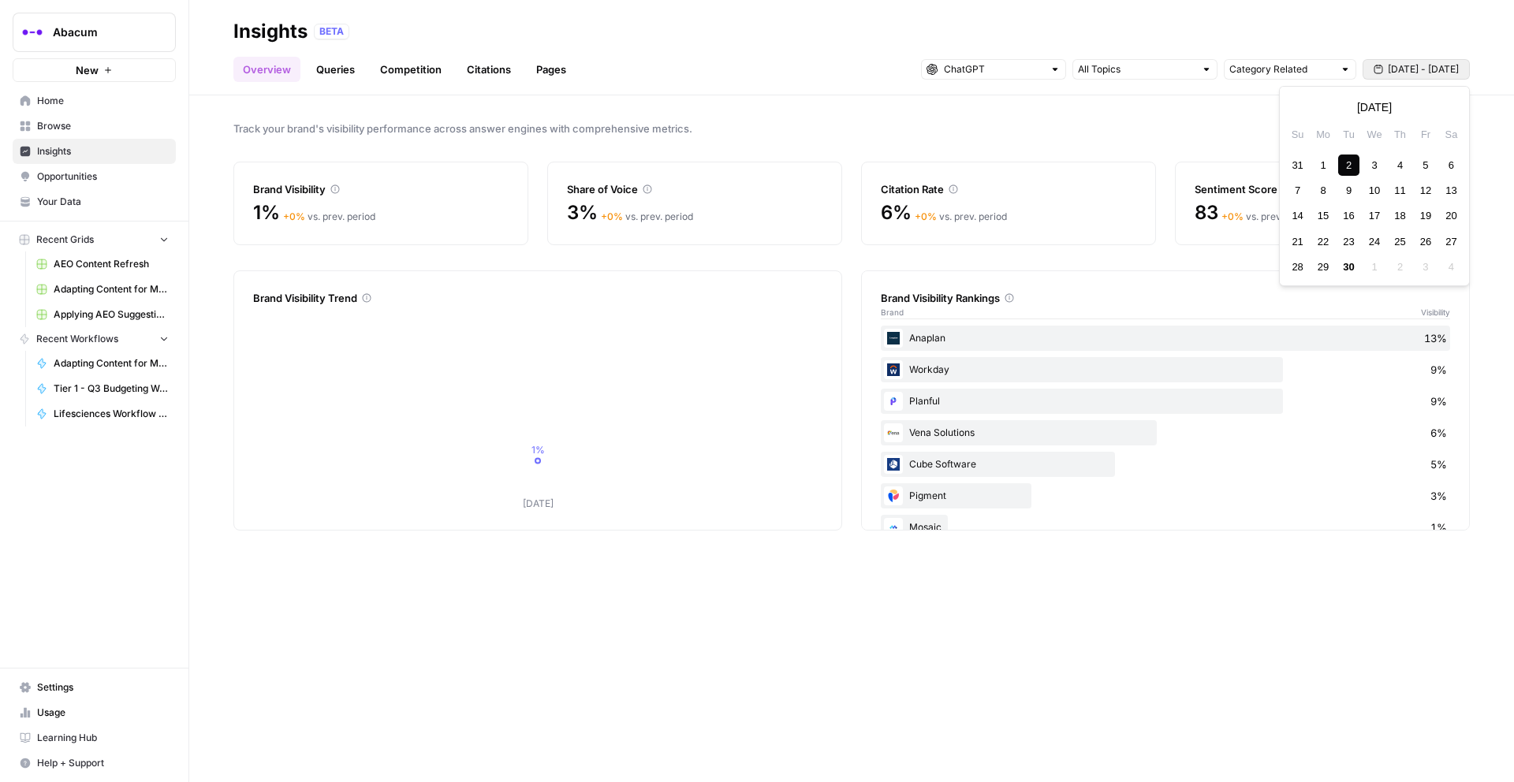
click at [1409, 69] on span "[DATE] - [DATE]" at bounding box center [1423, 69] width 71 height 14
click at [1373, 165] on div "3" at bounding box center [1374, 165] width 21 height 21
click at [1396, 68] on span "[DATE] - [DATE]" at bounding box center [1423, 69] width 71 height 14
click at [1398, 166] on div "4" at bounding box center [1400, 165] width 21 height 21
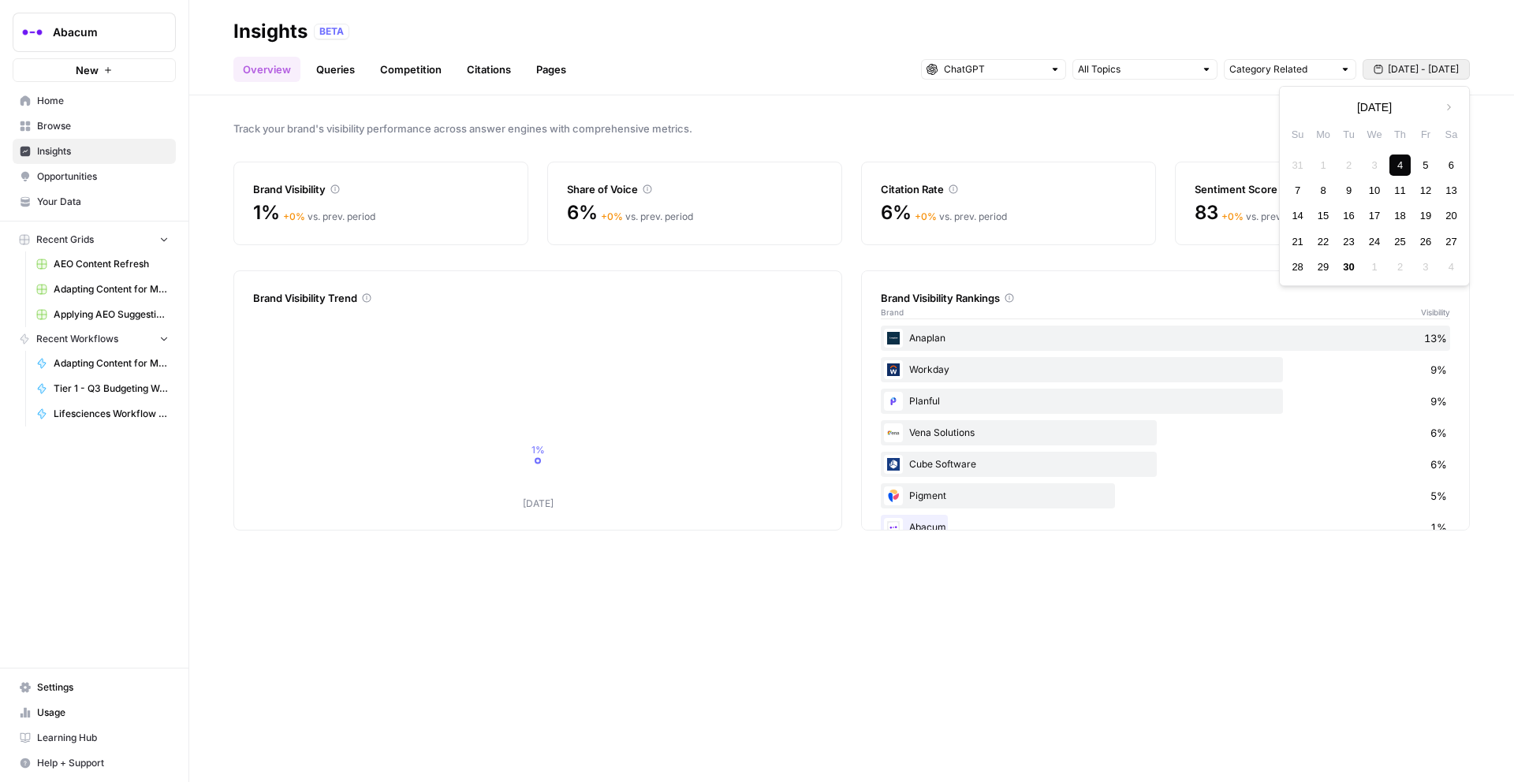
click at [1398, 166] on div "4" at bounding box center [1400, 165] width 21 height 21
click at [1415, 66] on span "[DATE] - [DATE]" at bounding box center [1423, 69] width 71 height 14
click at [1424, 164] on div "5" at bounding box center [1425, 165] width 21 height 21
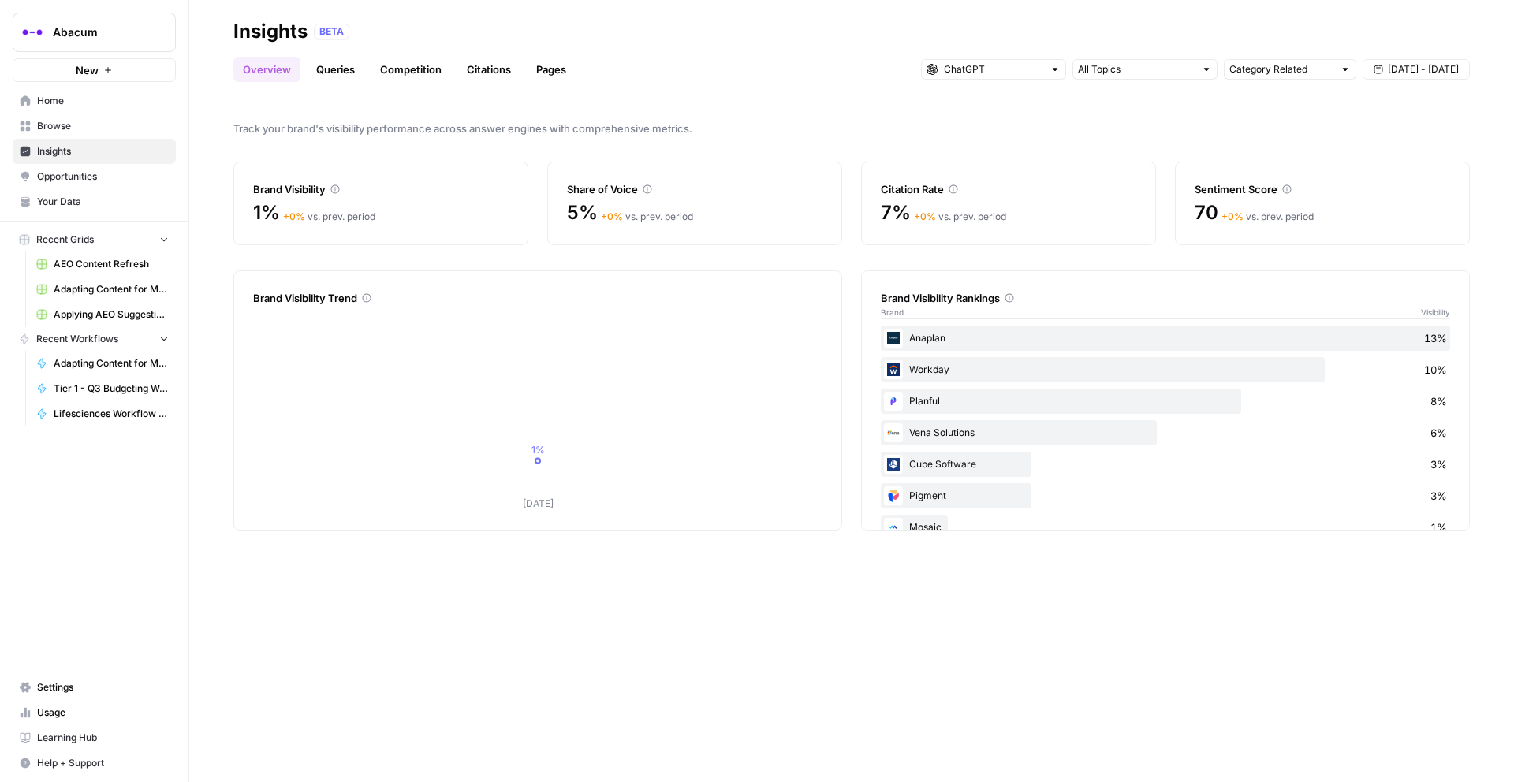
click at [1443, 69] on span "[DATE] - [DATE]" at bounding box center [1423, 69] width 71 height 14
click at [1447, 167] on div "6" at bounding box center [1451, 165] width 21 height 21
click at [1426, 58] on div "Category Related [DATE] - [DATE]" at bounding box center [1195, 69] width 549 height 25
click at [1424, 77] on button "[DATE] - [DATE]" at bounding box center [1416, 69] width 107 height 21
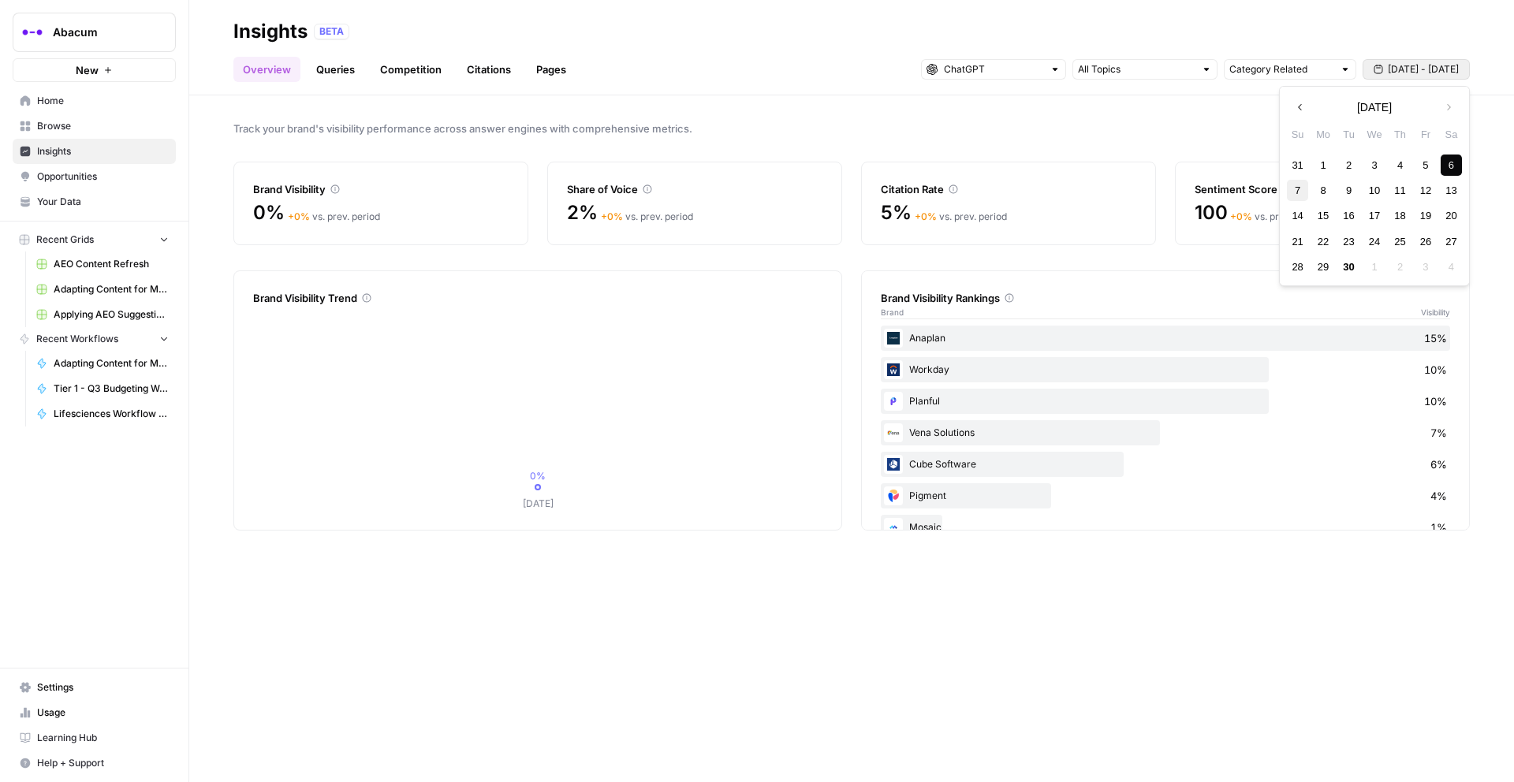
click at [1301, 186] on div "7" at bounding box center [1297, 190] width 21 height 21
click at [1401, 73] on span "[DATE] - [DATE]" at bounding box center [1423, 69] width 71 height 14
click at [1330, 166] on div "1" at bounding box center [1323, 165] width 21 height 21
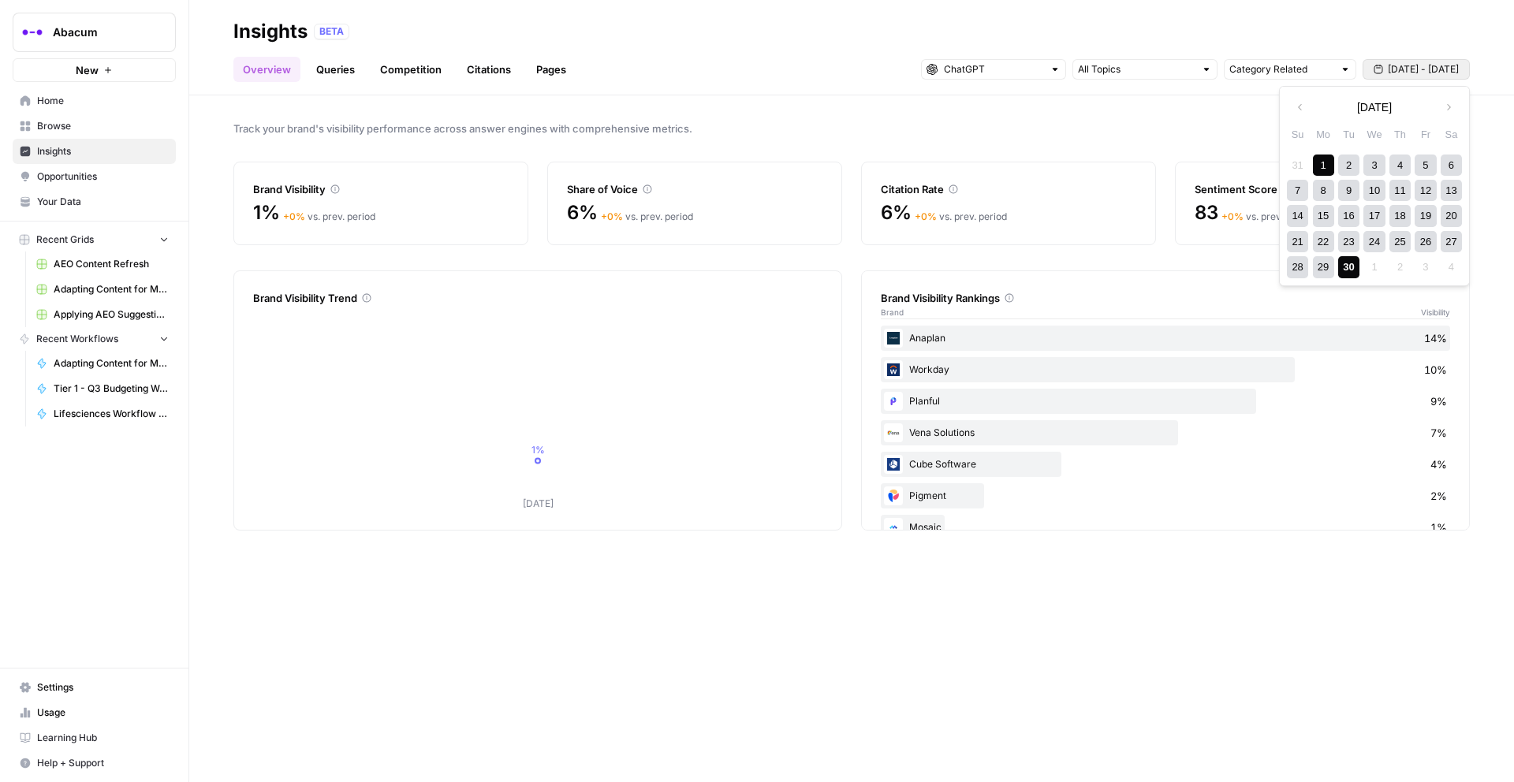
click at [1345, 261] on div "30" at bounding box center [1348, 266] width 21 height 21
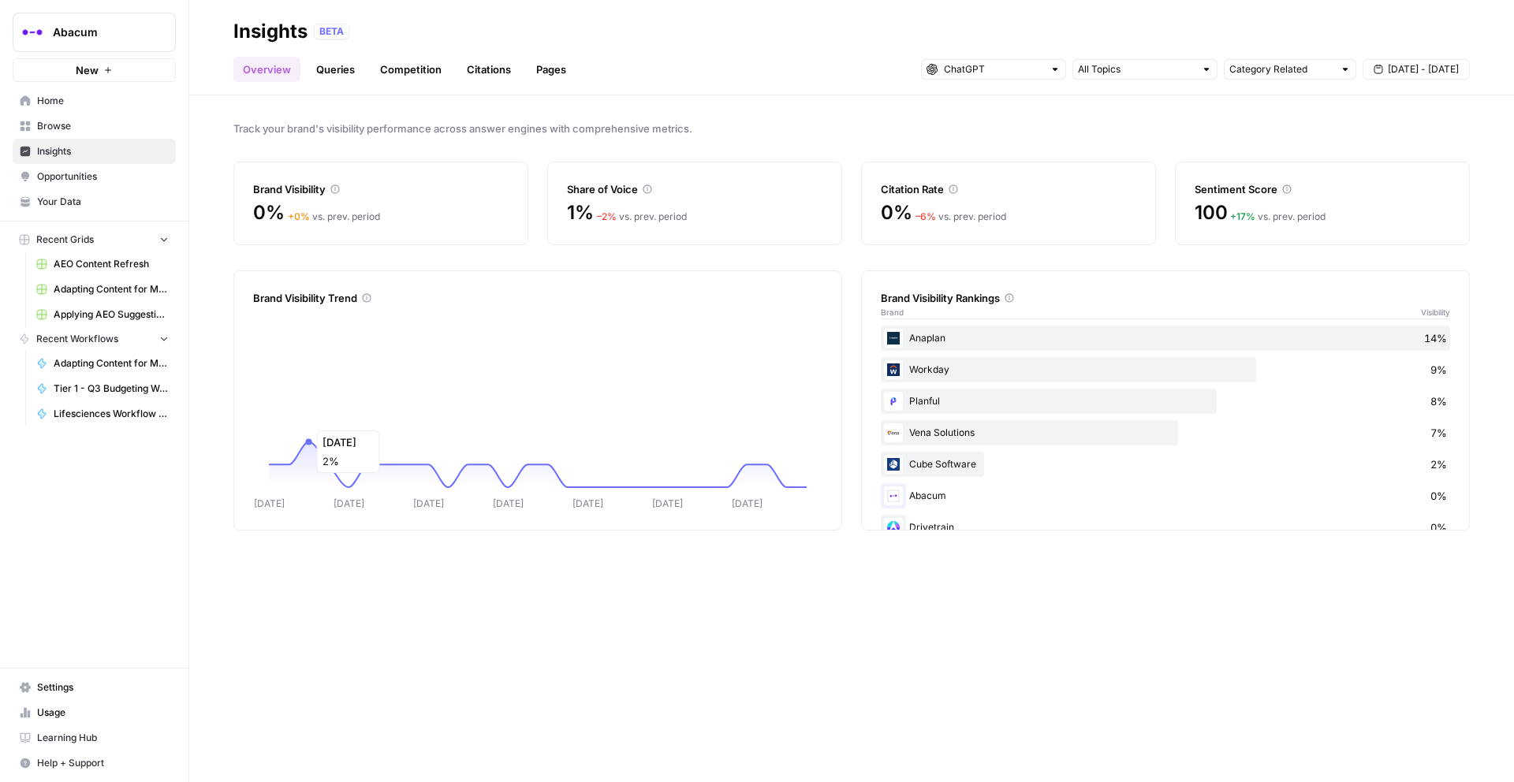
click at [303, 422] on icon "[DATE] Sep [DATE] Sep [DATE] Sep [DATE]" at bounding box center [537, 410] width 569 height 202
click at [1396, 73] on span "[DATE] - [DATE]" at bounding box center [1423, 69] width 71 height 14
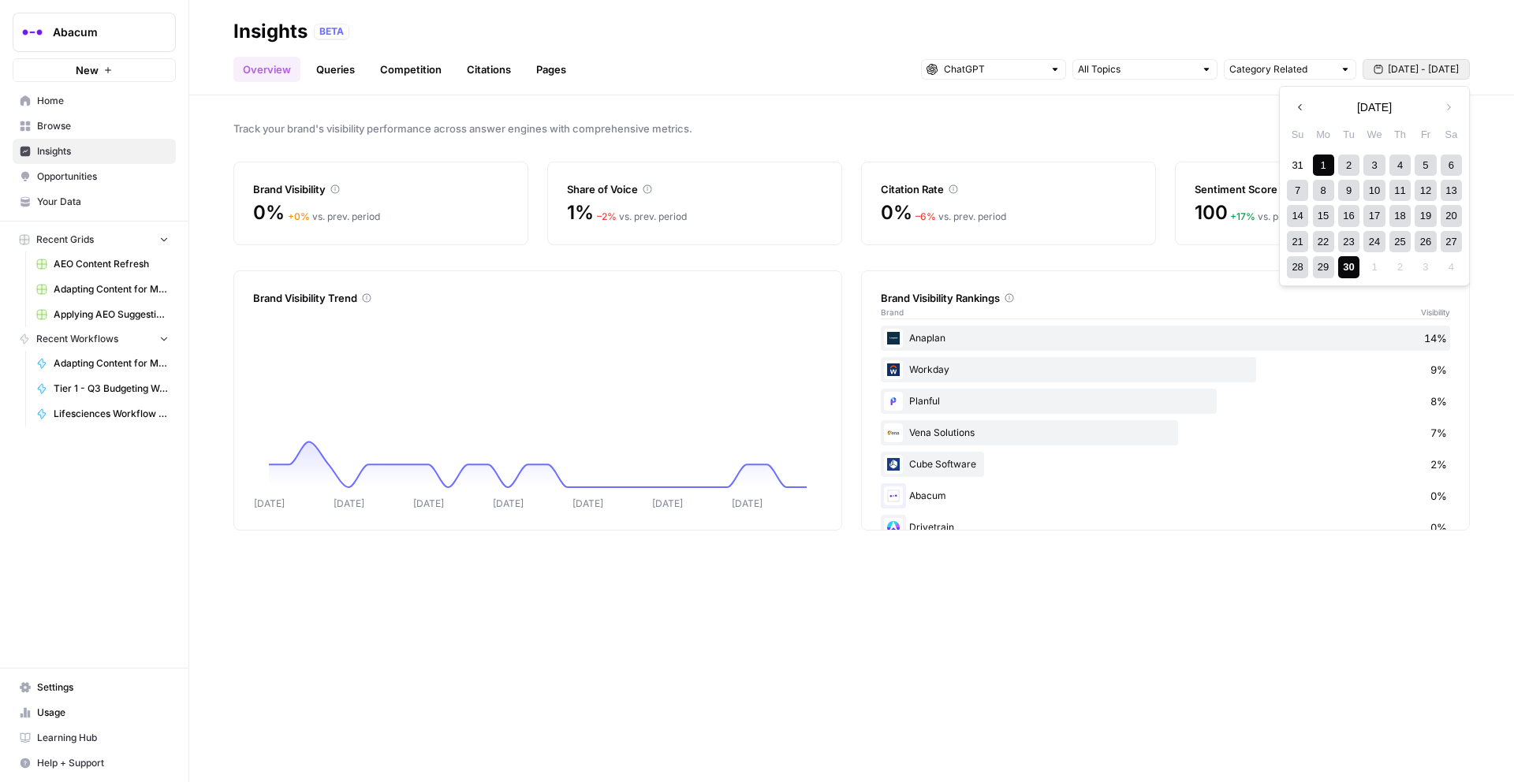
click at [1348, 162] on div "2" at bounding box center [1348, 165] width 21 height 21
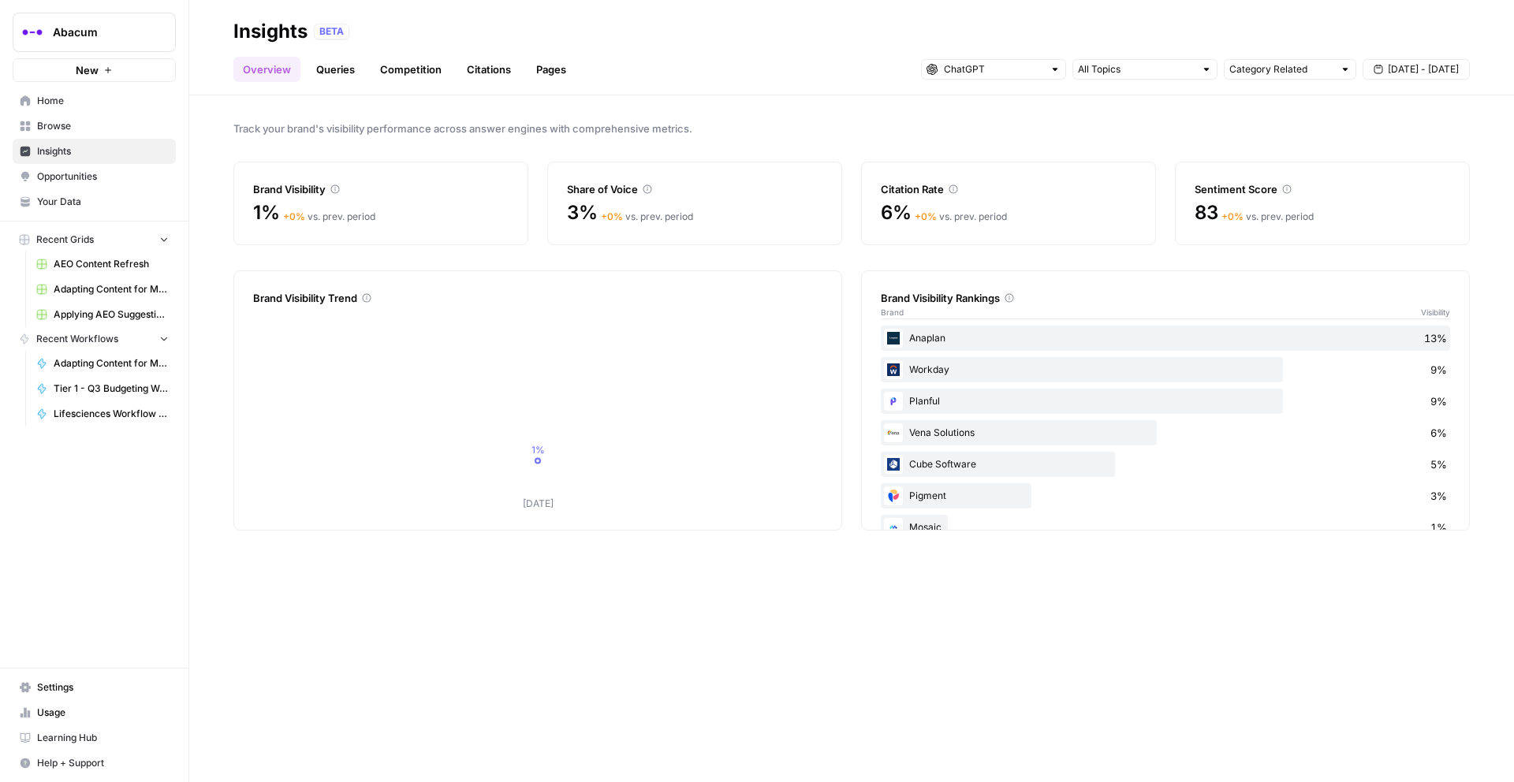
click at [1062, 121] on span "Track your brand's visibility performance across answer engines with comprehens…" at bounding box center [851, 129] width 1237 height 16
click at [1447, 67] on span "[DATE] - [DATE]" at bounding box center [1423, 69] width 71 height 14
click at [1376, 158] on div "3" at bounding box center [1374, 165] width 21 height 21
click at [1409, 66] on span "[DATE] - [DATE]" at bounding box center [1423, 69] width 71 height 14
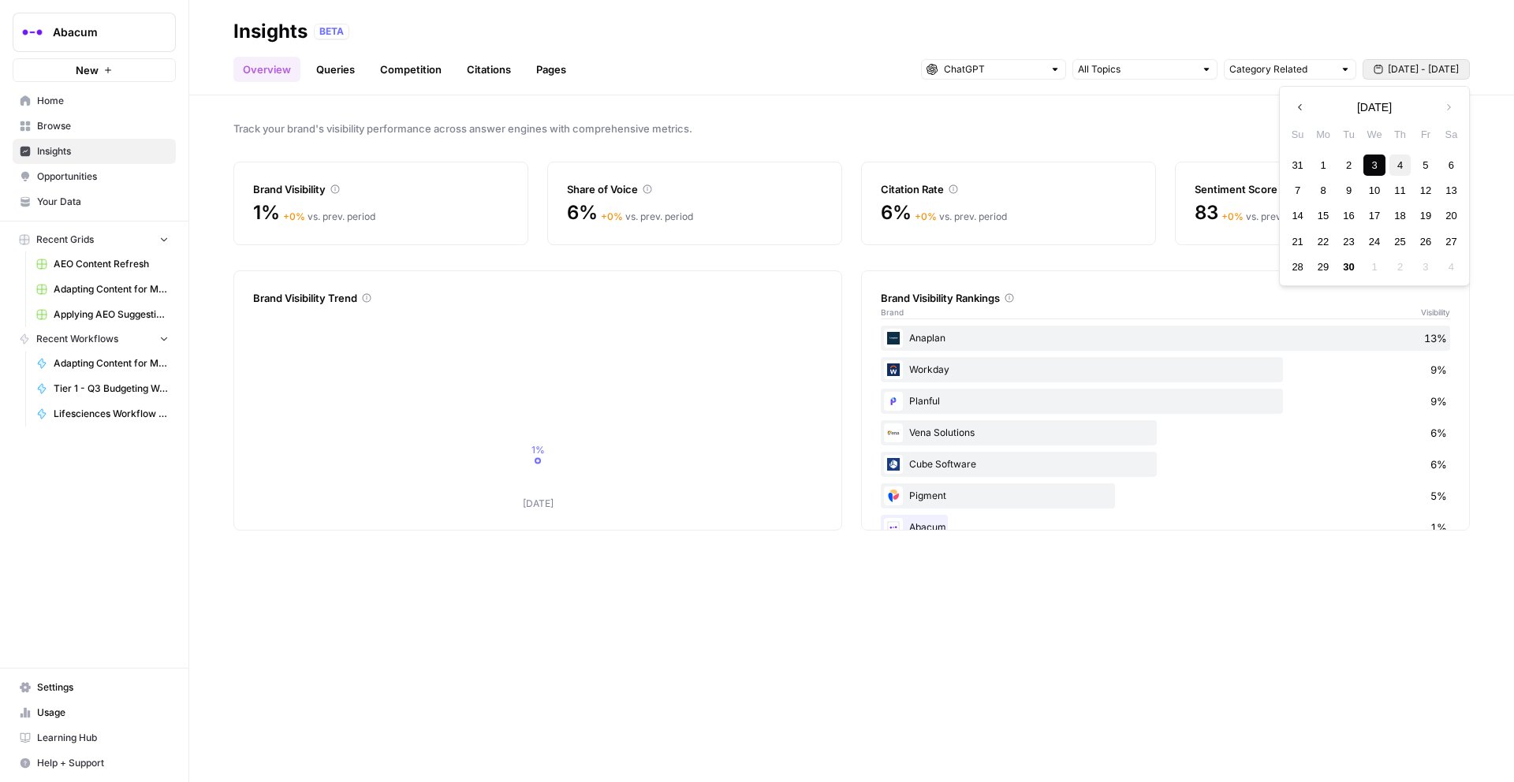
click at [1394, 167] on div "4" at bounding box center [1400, 165] width 21 height 21
click at [1042, 72] on input "text" at bounding box center [993, 70] width 99 height 16
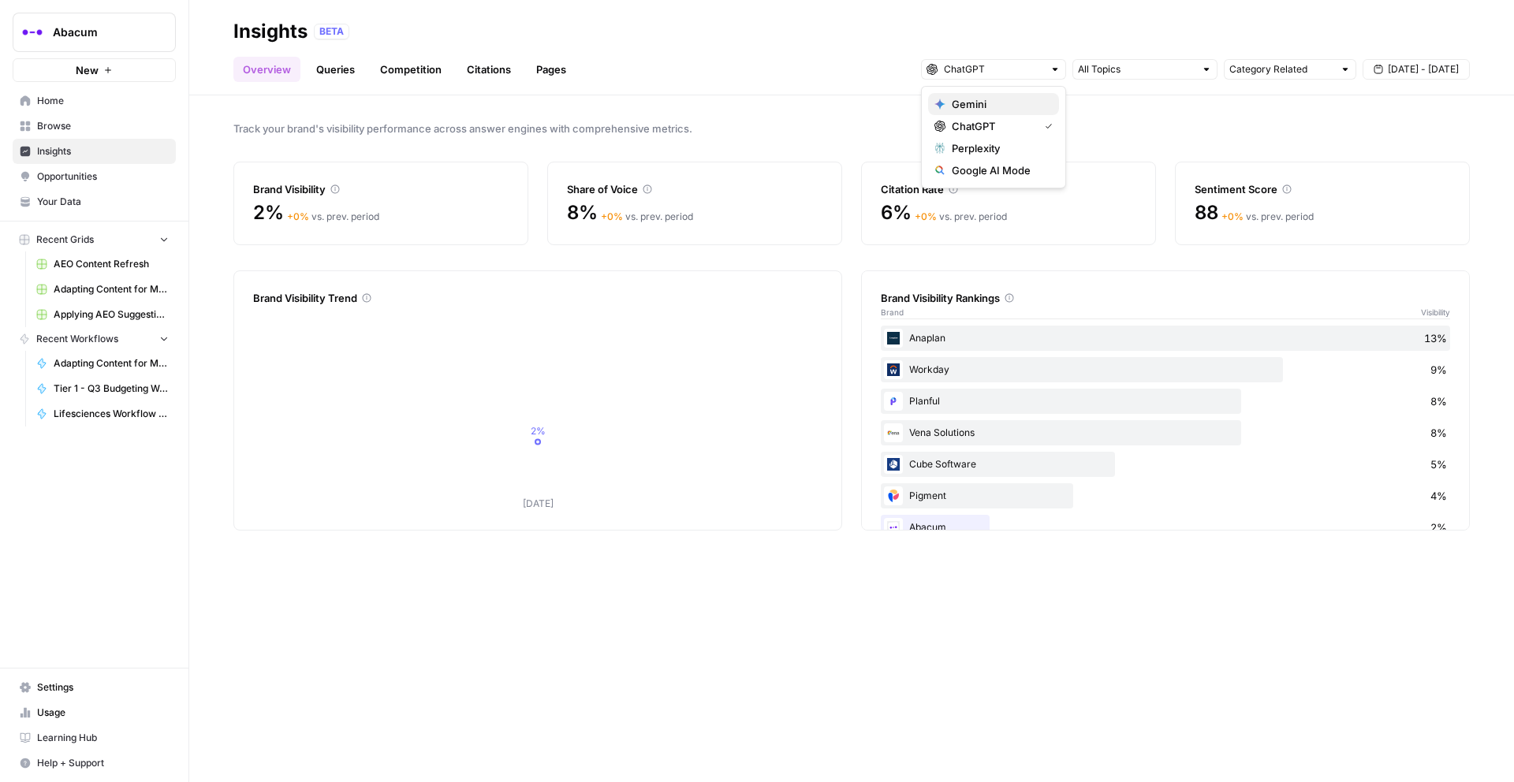
click at [1006, 104] on span "Gemini" at bounding box center [999, 104] width 95 height 16
click at [999, 147] on span "Perplexity" at bounding box center [999, 148] width 95 height 16
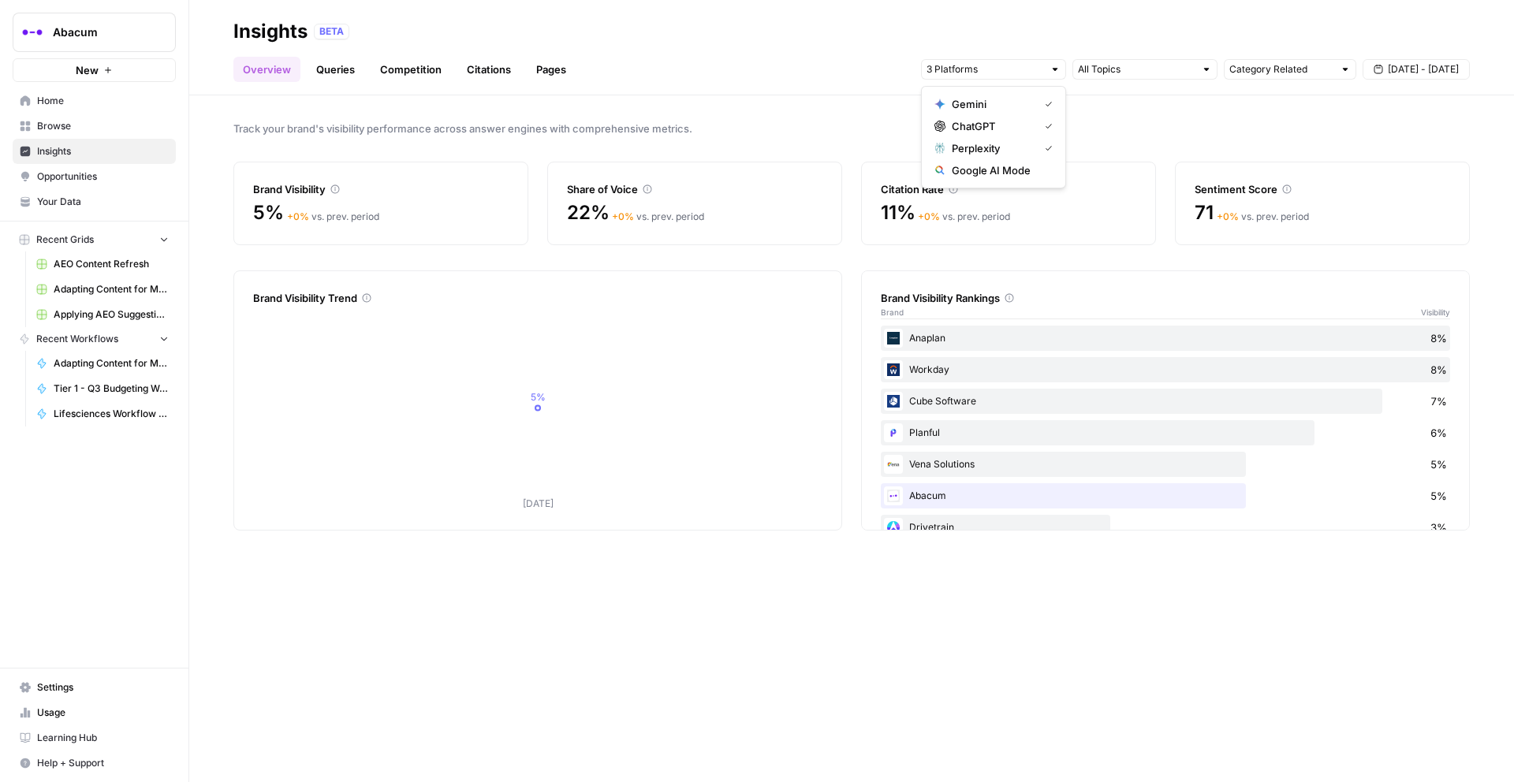
click at [999, 172] on span "Google AI Mode" at bounding box center [999, 170] width 95 height 16
click at [1187, 127] on span "Track your brand's visibility performance across answer engines with comprehens…" at bounding box center [851, 129] width 1237 height 16
click at [982, 72] on input "text" at bounding box center [985, 70] width 117 height 16
click at [807, 112] on div "Track your brand's visibility performance across answer engines with comprehens…" at bounding box center [851, 438] width 1325 height 687
